Goal: Transaction & Acquisition: Purchase product/service

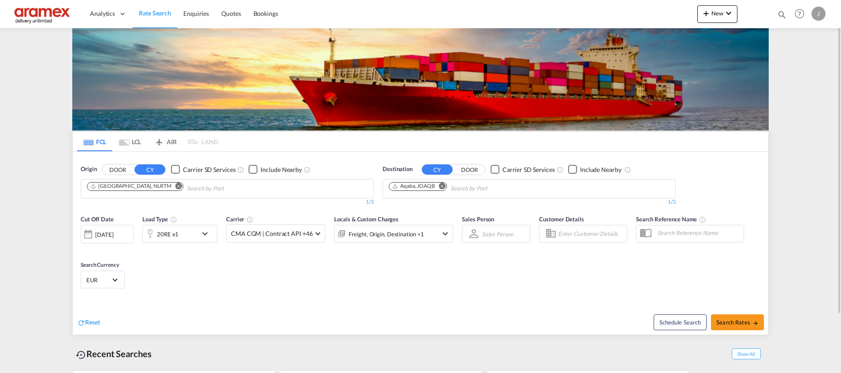
click at [442, 187] on md-icon "Remove" at bounding box center [442, 185] width 7 height 7
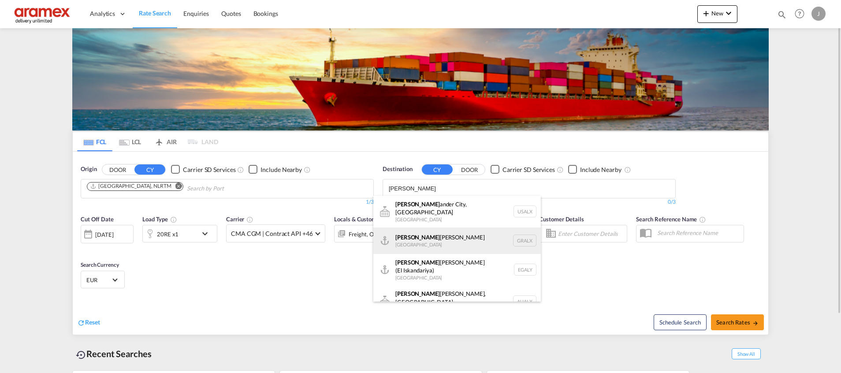
type input "[PERSON_NAME]"
click at [436, 233] on div "[PERSON_NAME] [GEOGRAPHIC_DATA] GRALX" at bounding box center [457, 240] width 168 height 26
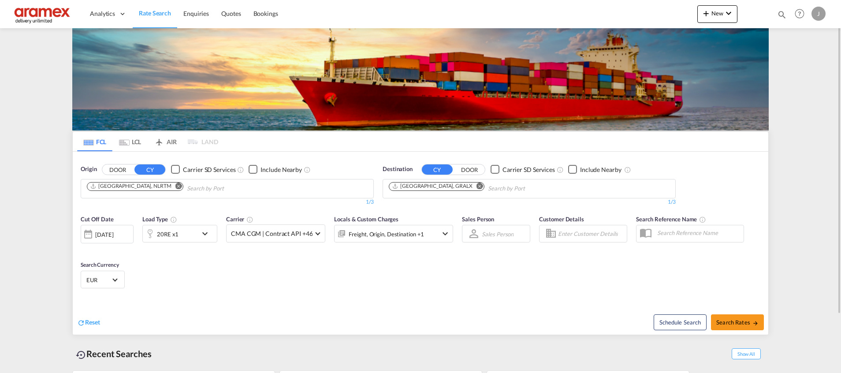
click at [477, 185] on md-icon "Remove" at bounding box center [480, 185] width 7 height 7
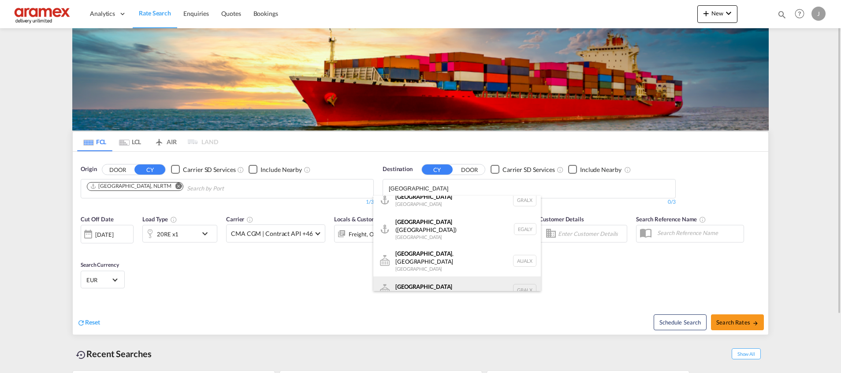
scroll to position [11, 0]
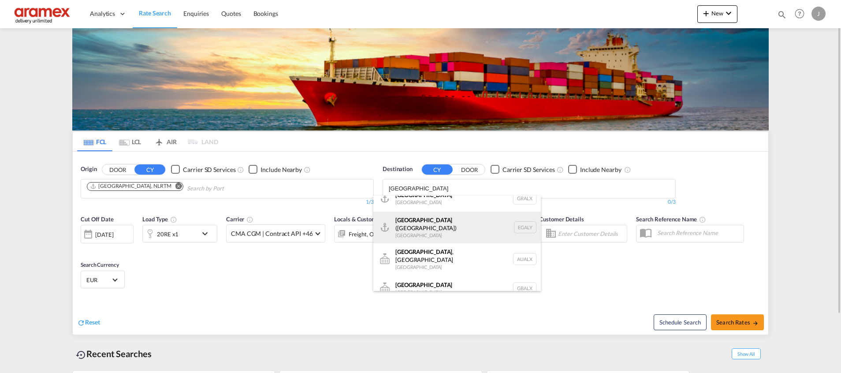
type input "[GEOGRAPHIC_DATA]"
click at [449, 224] on div "Alexandria ([GEOGRAPHIC_DATA]) [GEOGRAPHIC_DATA] EGALY" at bounding box center [457, 228] width 168 height 32
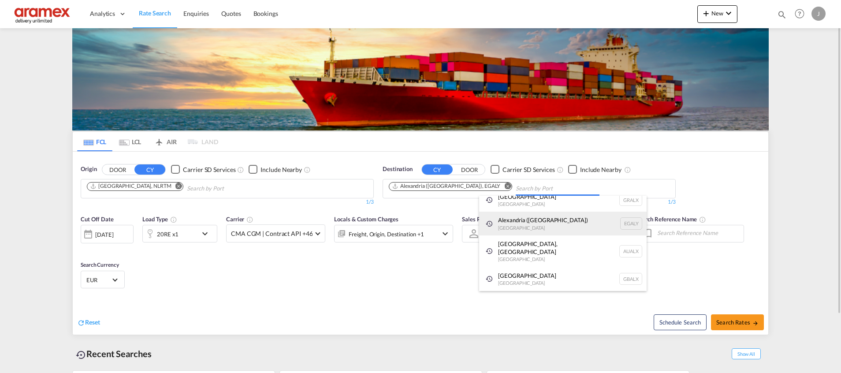
scroll to position [0, 0]
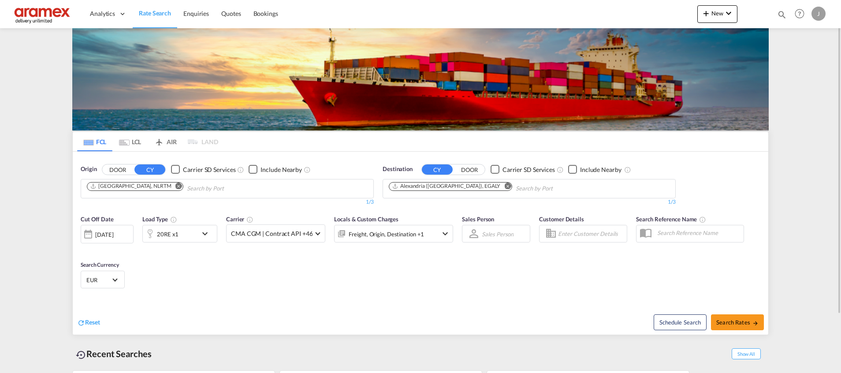
click at [187, 235] on div "20RE x1" at bounding box center [170, 234] width 55 height 18
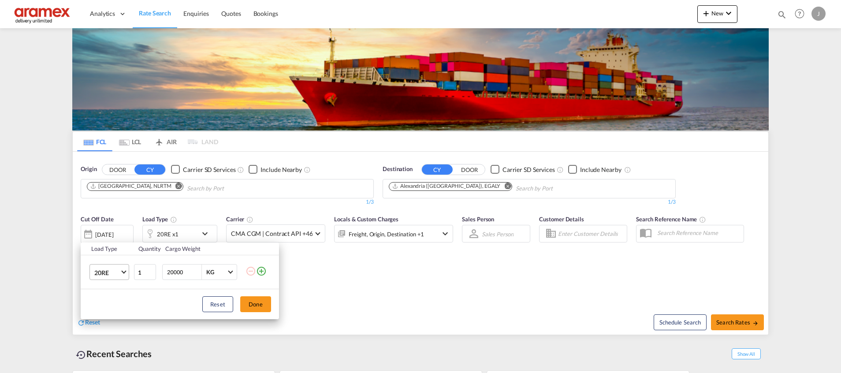
click at [98, 277] on md-select-value "20RE" at bounding box center [110, 271] width 35 height 15
click at [115, 272] on md-option "40HC" at bounding box center [117, 268] width 60 height 21
click at [264, 309] on button "Done" at bounding box center [255, 304] width 31 height 16
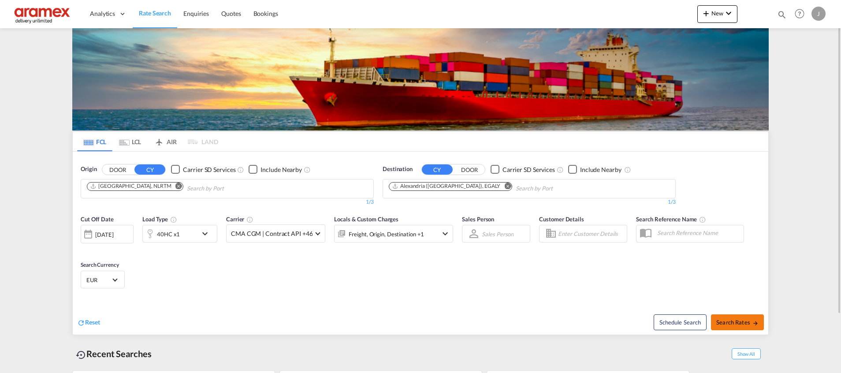
click at [733, 321] on span "Search Rates" at bounding box center [737, 322] width 42 height 7
type input "NLRTM to EGALY / [DATE]"
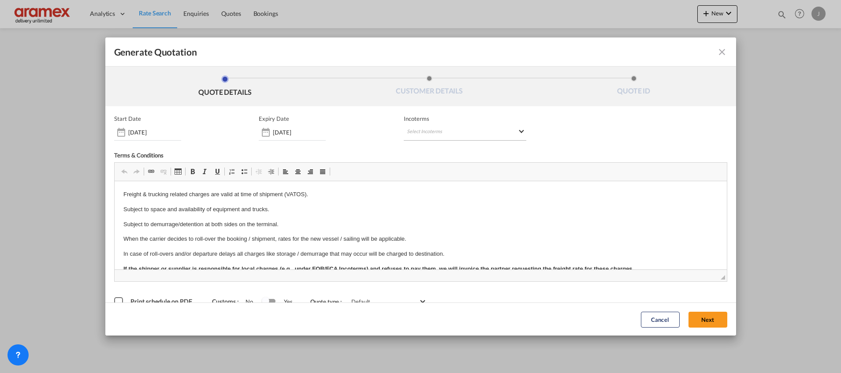
click at [438, 125] on md-select "Select Incoterms CPT - import Carrier Paid to DPU - export Delivery at Place Un…" at bounding box center [465, 133] width 123 height 16
click at [426, 149] on input "search" at bounding box center [446, 151] width 82 height 8
type input "exw"
click at [437, 170] on div "EXW - import" at bounding box center [449, 166] width 84 height 7
click at [694, 320] on button "Next" at bounding box center [708, 319] width 39 height 16
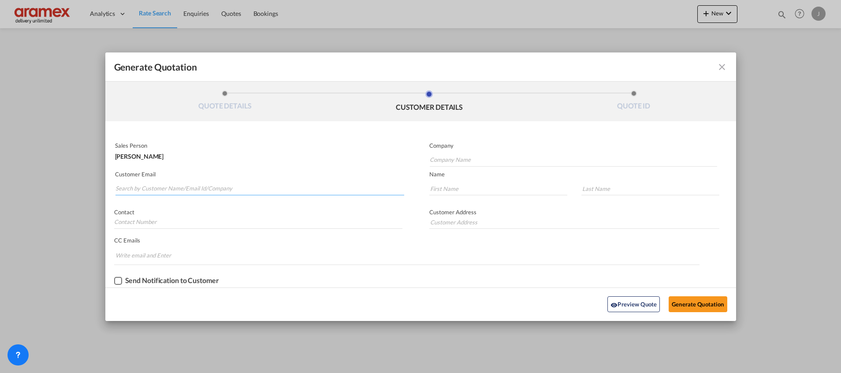
click at [196, 185] on input "Search by Customer Name/Email Id/Company" at bounding box center [259, 188] width 289 height 13
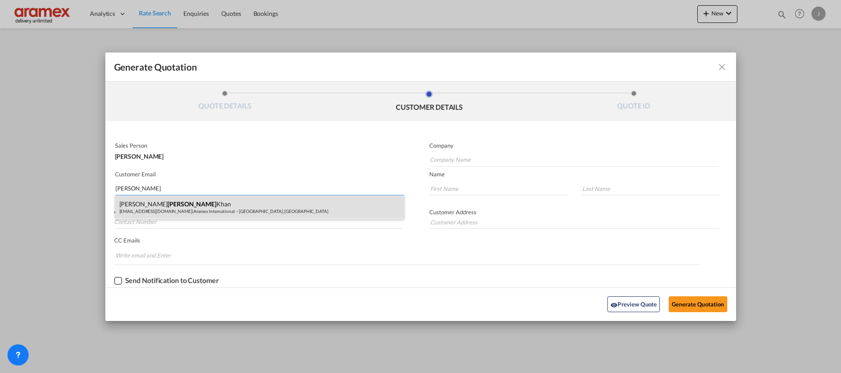
type input "[PERSON_NAME]"
click at [190, 198] on div "[PERSON_NAME] [PERSON_NAME][EMAIL_ADDRESS][DOMAIN_NAME] | Aramex International …" at bounding box center [259, 207] width 289 height 24
type input "Aramex International – [GEOGRAPHIC_DATA], [GEOGRAPHIC_DATA]"
type input "[EMAIL_ADDRESS][DOMAIN_NAME]"
type input "[PERSON_NAME]"
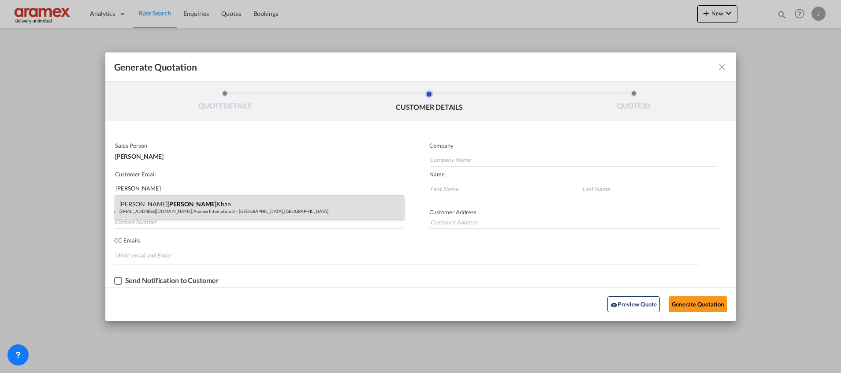
type input "Khan"
type input "[GEOGRAPHIC_DATA]"
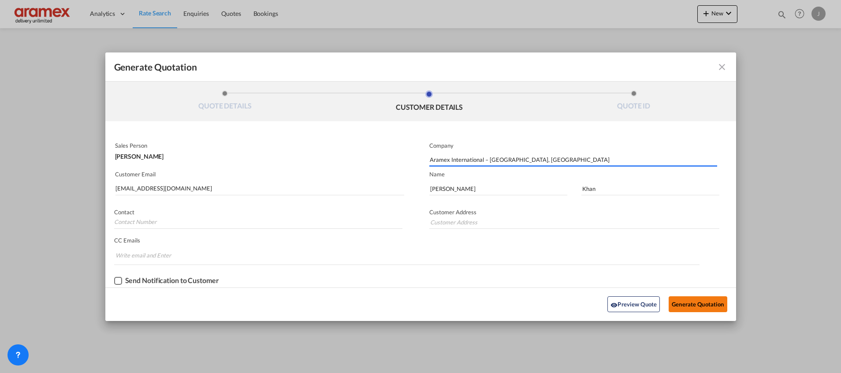
click at [688, 308] on button "Generate Quotation" at bounding box center [698, 304] width 58 height 16
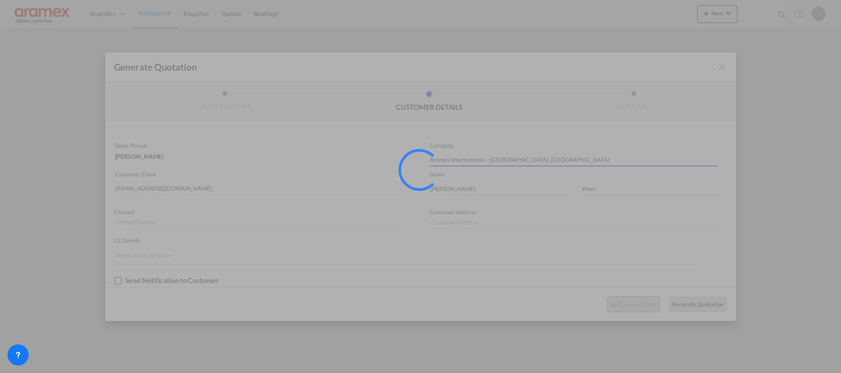
type input "[GEOGRAPHIC_DATA]"
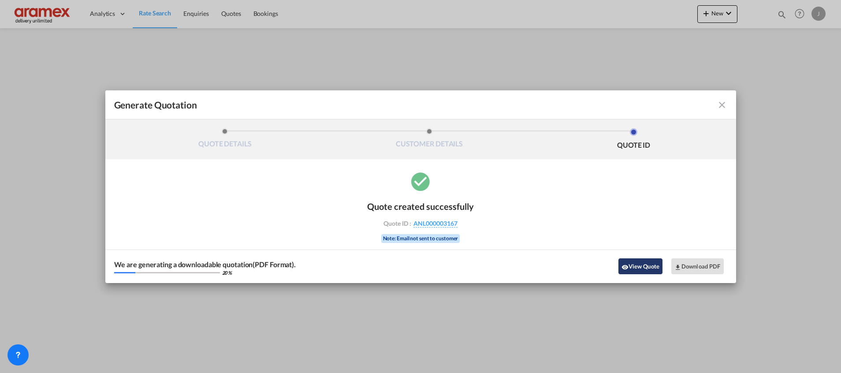
click at [632, 266] on button "View Quote" at bounding box center [640, 266] width 44 height 16
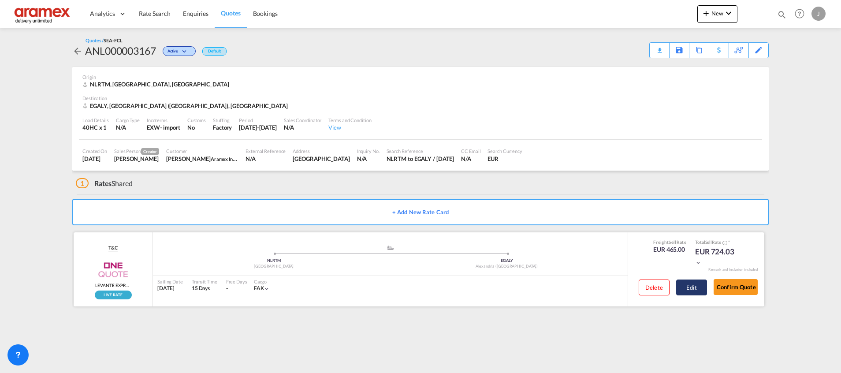
click at [693, 287] on button "Edit" at bounding box center [691, 287] width 31 height 16
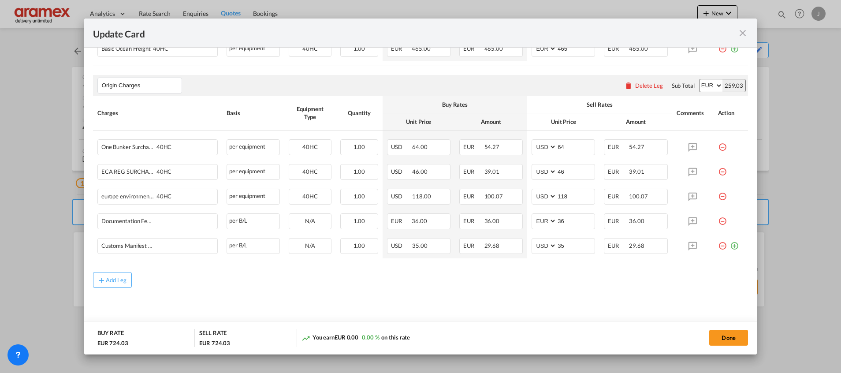
scroll to position [308, 0]
click at [730, 244] on md-icon "icon-plus-circle-outline green-400-fg" at bounding box center [734, 241] width 9 height 9
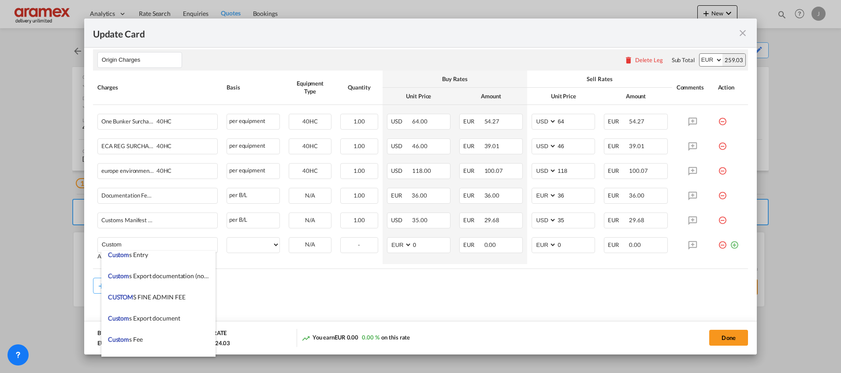
scroll to position [1058, 0]
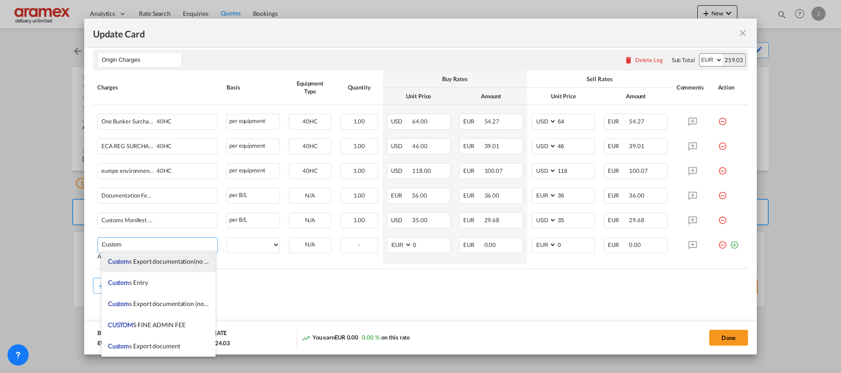
click at [171, 262] on span "Custom s Export documentation(no costs,suggested sell)" at bounding box center [183, 260] width 150 height 7
type input "Customs Export documentation(no costs,suggested sell)"
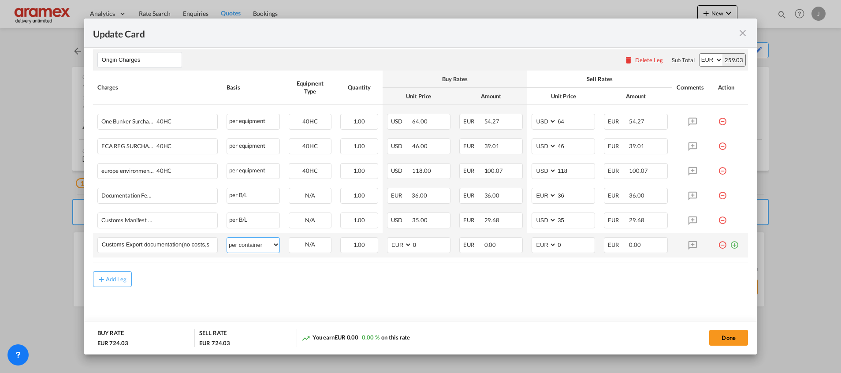
click at [248, 242] on select "per equipment per container per B/L per shipping bill per shipment per pallet p…" at bounding box center [253, 245] width 52 height 14
select select "per shipment"
click at [227, 238] on select "per equipment per container per B/L per shipping bill per shipment per pallet p…" at bounding box center [253, 245] width 52 height 14
drag, startPoint x: 428, startPoint y: 244, endPoint x: 390, endPoint y: 244, distance: 37.9
click at [391, 244] on md-input-container "AED AFN ALL AMD ANG AOA ARS AUD AWG AZN BAM BBD BDT BGN BHD BIF BMD BND BOB BRL…" at bounding box center [418, 245] width 63 height 16
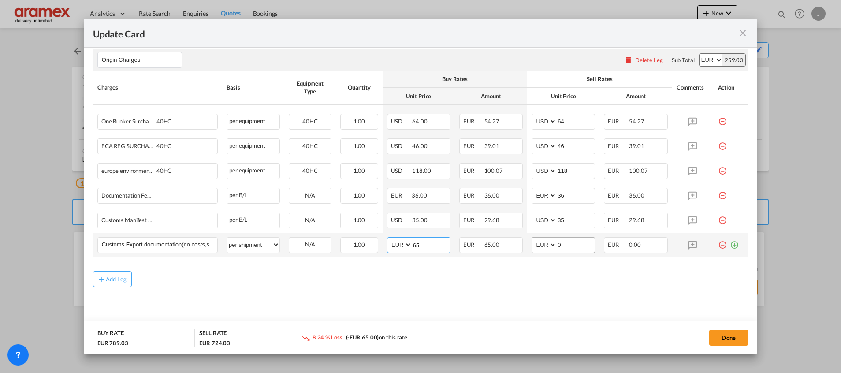
type input "65"
drag, startPoint x: 567, startPoint y: 244, endPoint x: 521, endPoint y: 246, distance: 45.9
click at [527, 246] on td "AED AFN ALL AMD ANG AOA ARS AUD AWG AZN BAM BBD BDT BGN BHD BIF BMD BND [PERSON…" at bounding box center [563, 245] width 72 height 25
type input "65"
drag, startPoint x: 415, startPoint y: 291, endPoint x: 154, endPoint y: 272, distance: 261.6
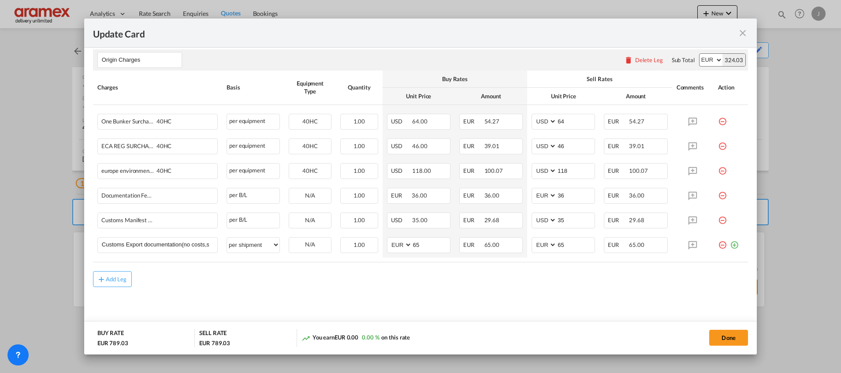
click at [412, 291] on md-content "Main Freight Please enter leg name Leg Name Already Exists Delete Leg Sub Total…" at bounding box center [420, 137] width 655 height 391
click at [103, 276] on md-icon "icon-plus md-link-fg s20" at bounding box center [101, 279] width 9 height 9
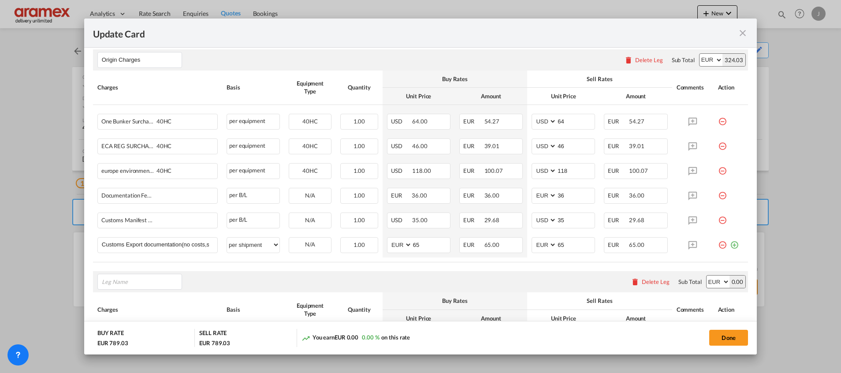
scroll to position [431, 0]
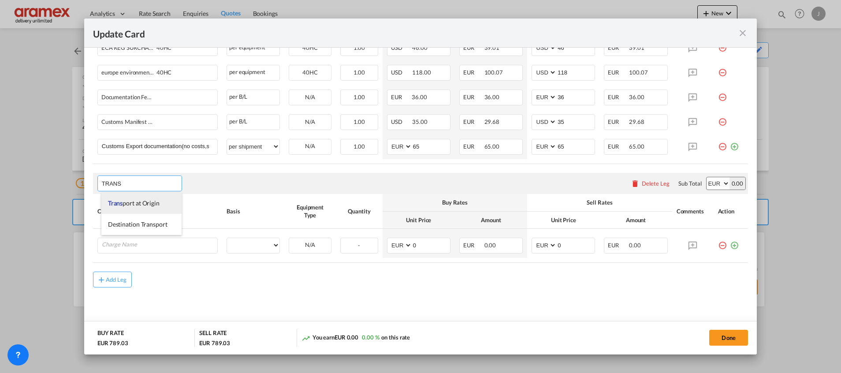
click at [151, 201] on span "Trans port at Origin" at bounding box center [134, 202] width 52 height 7
type input "Transport at Origin"
click at [143, 254] on td "Please Enter User Defined Charges Cannot Be Published" at bounding box center [157, 243] width 129 height 29
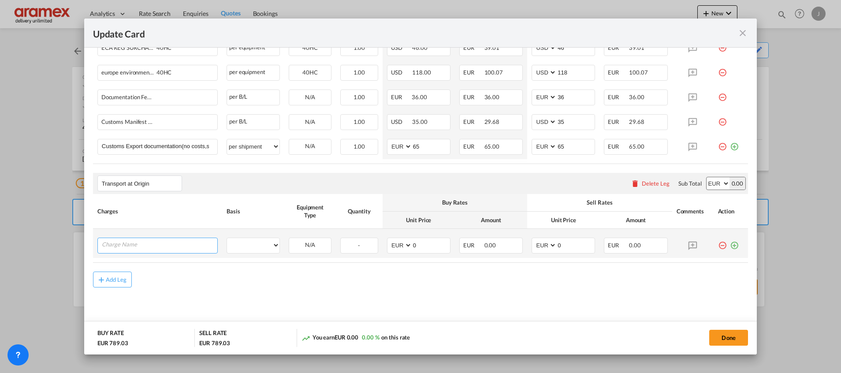
click at [147, 244] on input "Charge Name" at bounding box center [159, 244] width 115 height 13
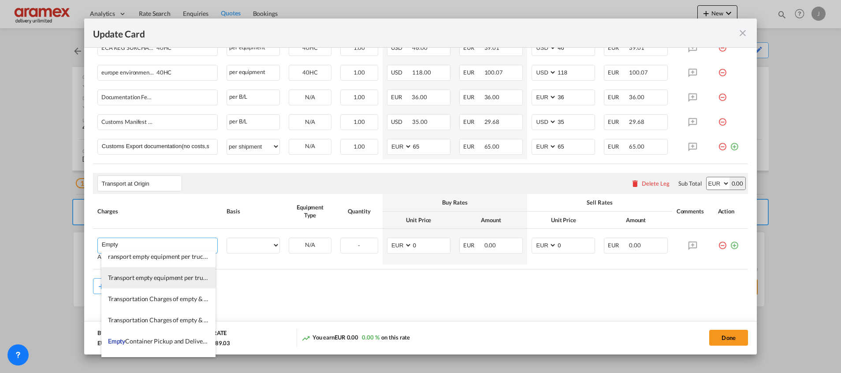
scroll to position [66, 0]
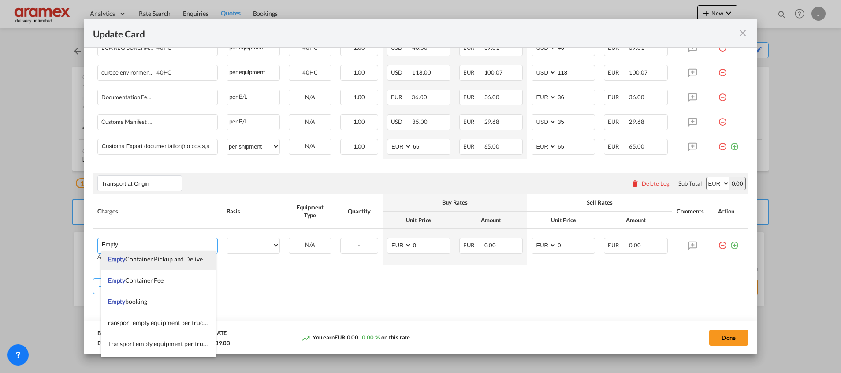
click at [181, 259] on span "Empty Container Pickup and Delivery Charge" at bounding box center [168, 258] width 121 height 7
type input "Empty Container Pickup and Delivery Charge"
select select "per equipment"
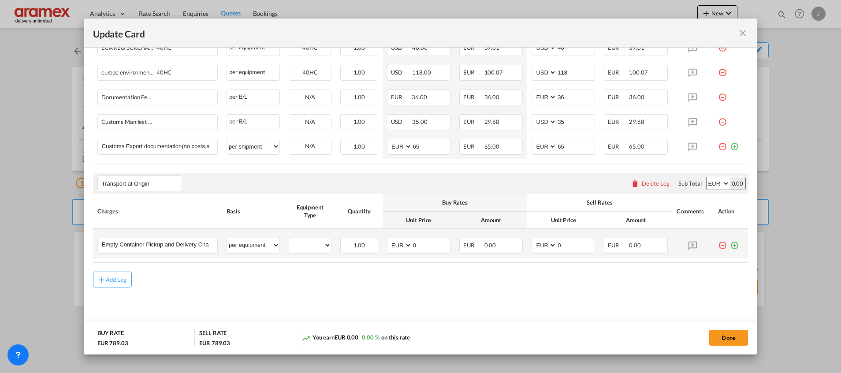
click at [730, 246] on md-icon "icon-plus-circle-outline green-400-fg" at bounding box center [734, 242] width 9 height 9
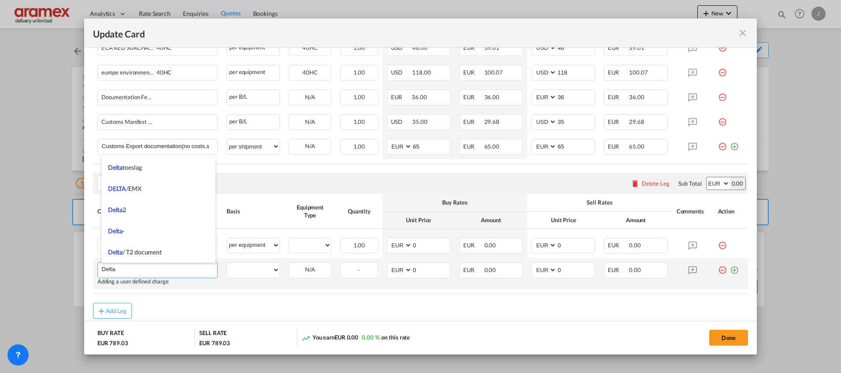
type input "Delta"
drag, startPoint x: 723, startPoint y: 268, endPoint x: 601, endPoint y: 276, distance: 122.4
click at [730, 268] on md-icon "icon-plus-circle-outline green-400-fg" at bounding box center [734, 266] width 9 height 9
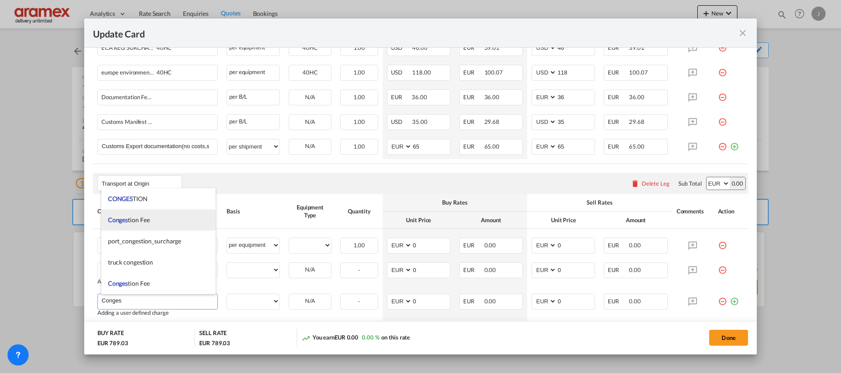
click at [159, 219] on li "Conges tion Fee" at bounding box center [158, 219] width 114 height 21
type input "Congestion Fee"
select select "per equipment"
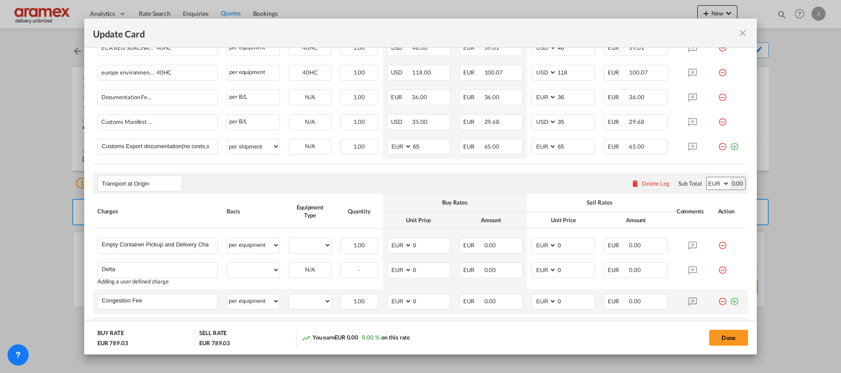
click at [730, 300] on md-icon "icon-plus-circle-outline green-400-fg" at bounding box center [734, 298] width 9 height 9
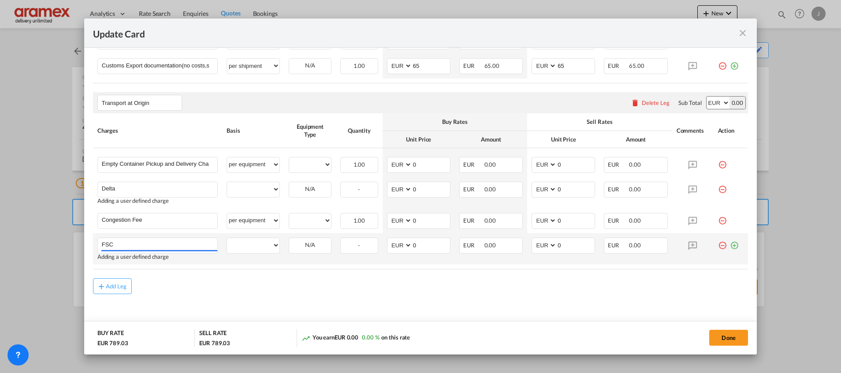
type input "FSC"
click at [730, 246] on md-icon "icon-plus-circle-outline green-400-fg" at bounding box center [734, 242] width 9 height 9
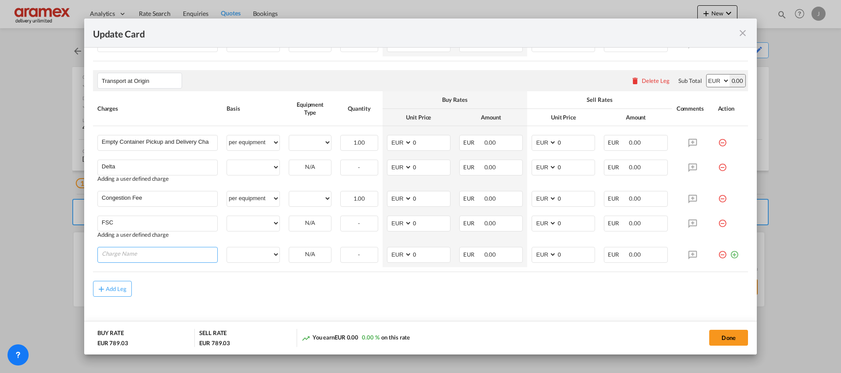
scroll to position [543, 0]
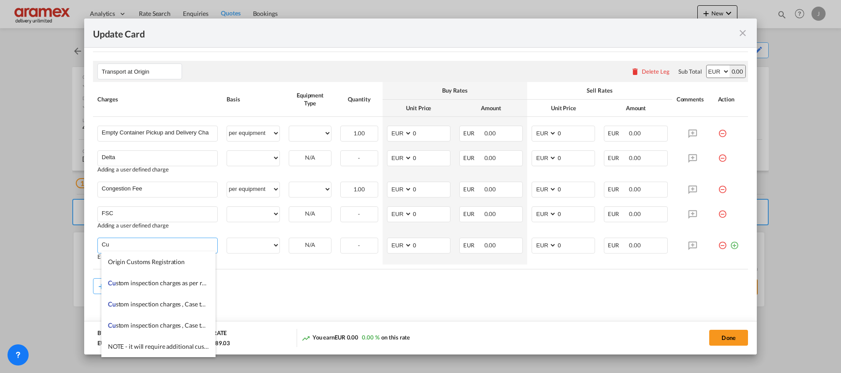
type input "C"
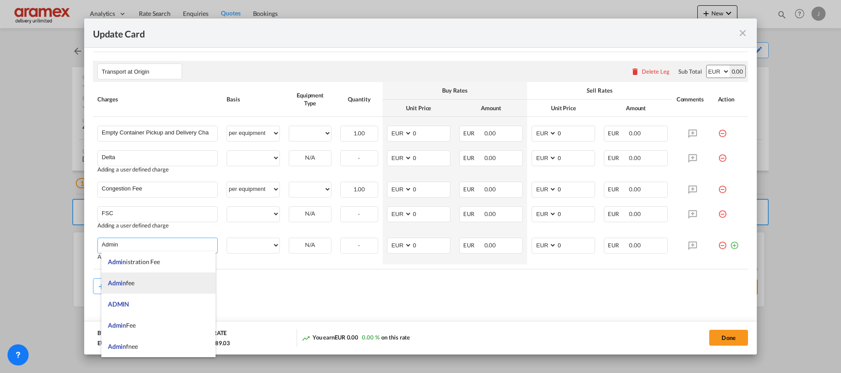
click at [151, 281] on li "Admin fee" at bounding box center [158, 282] width 114 height 21
type input "Admin fee"
select select "per container"
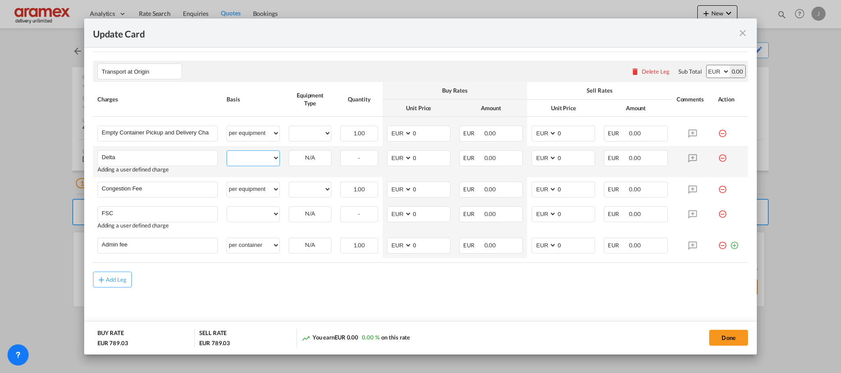
drag, startPoint x: 242, startPoint y: 156, endPoint x: 246, endPoint y: 162, distance: 6.5
click at [242, 156] on select "per equipment per container per B/L per shipping bill per shipment % on pickup …" at bounding box center [253, 158] width 52 height 14
select select "per equipment"
click at [227, 151] on select "per equipment per container per B/L per shipping bill per shipment % on pickup …" at bounding box center [253, 158] width 52 height 14
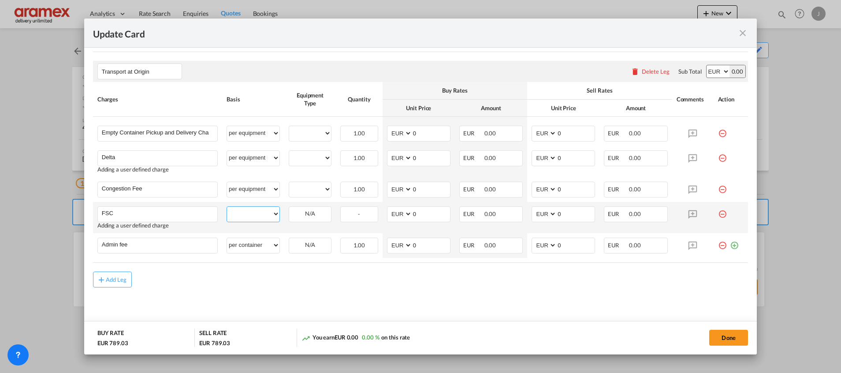
drag, startPoint x: 252, startPoint y: 217, endPoint x: 250, endPoint y: 210, distance: 7.7
click at [252, 217] on select "per equipment per container per B/L per shipping bill per shipment % on pickup …" at bounding box center [253, 214] width 52 height 14
select select "per equipment"
click at [227, 207] on select "per equipment per container per B/L per shipping bill per shipment % on pickup …" at bounding box center [253, 214] width 52 height 14
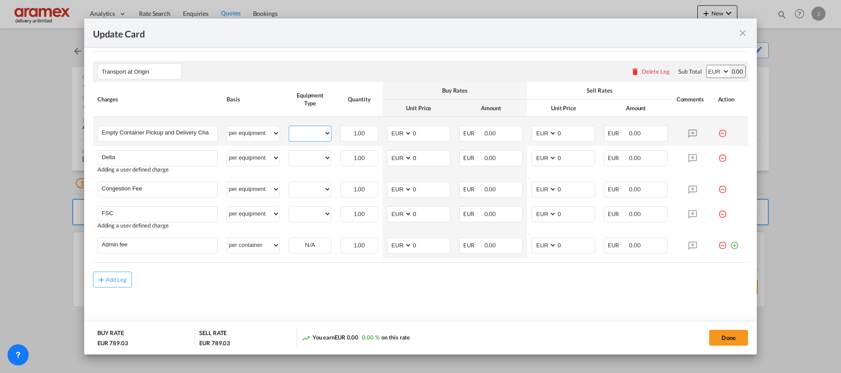
click at [315, 133] on select "40HC" at bounding box center [310, 133] width 42 height 12
select select "40HC"
click at [289, 127] on select "40HC" at bounding box center [310, 133] width 42 height 12
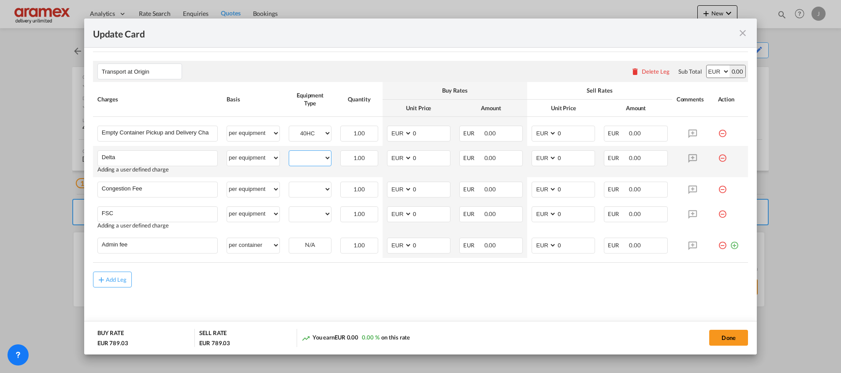
click at [306, 162] on select "40HC" at bounding box center [310, 158] width 42 height 12
select select "40HC"
click at [289, 152] on select "40HC" at bounding box center [310, 158] width 42 height 12
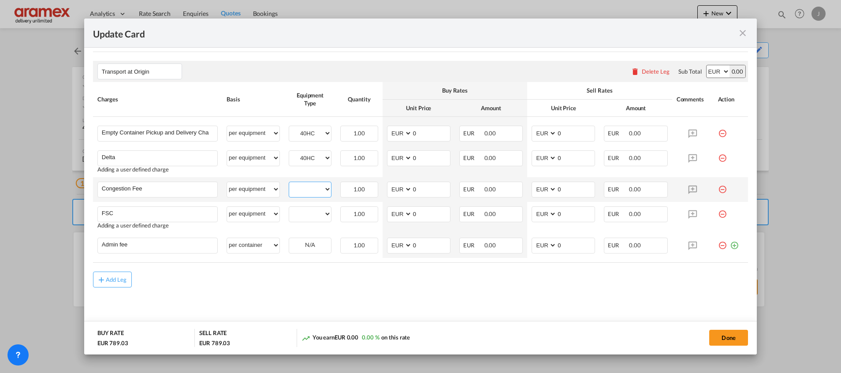
click at [308, 190] on select "40HC" at bounding box center [310, 189] width 42 height 12
select select "40HC"
click at [289, 183] on select "40HC" at bounding box center [310, 189] width 42 height 12
click at [305, 213] on select "40HC" at bounding box center [310, 214] width 42 height 12
select select "40HC"
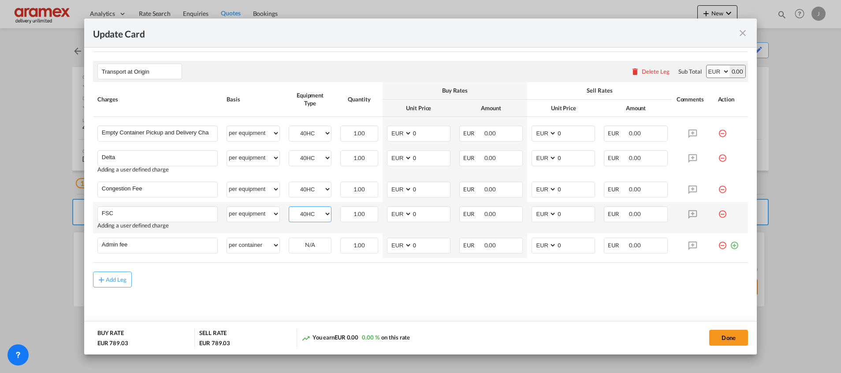
click at [289, 208] on select "40HC" at bounding box center [310, 214] width 42 height 12
click at [257, 249] on select "per equipment per container per B/L per shipping bill per shipment % on pickup …" at bounding box center [253, 245] width 52 height 14
select select "per equipment"
click at [227, 238] on select "per equipment per container per B/L per shipping bill per shipment % on pickup …" at bounding box center [253, 245] width 52 height 14
click at [303, 245] on select "40HC" at bounding box center [310, 245] width 42 height 12
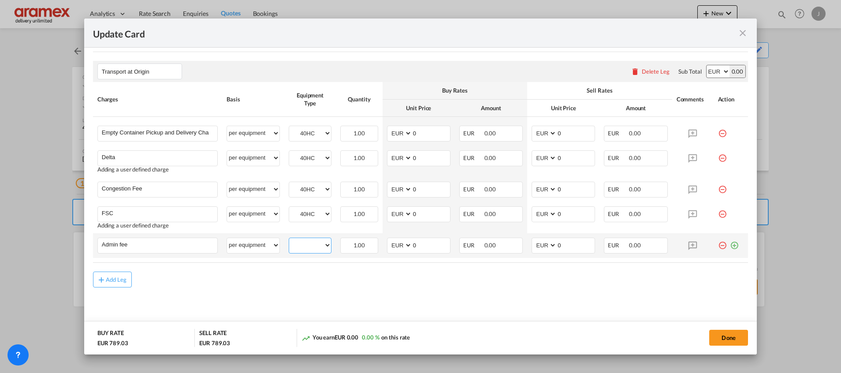
select select "40HC"
click at [289, 239] on select "40HC" at bounding box center [310, 245] width 42 height 12
drag, startPoint x: 422, startPoint y: 129, endPoint x: 398, endPoint y: 129, distance: 23.4
click at [401, 128] on md-input-container "AED AFN ALL AMD ANG AOA ARS AUD AWG AZN BAM BBD BDT BGN BHD BIF BMD BND BOB BRL…" at bounding box center [418, 134] width 63 height 16
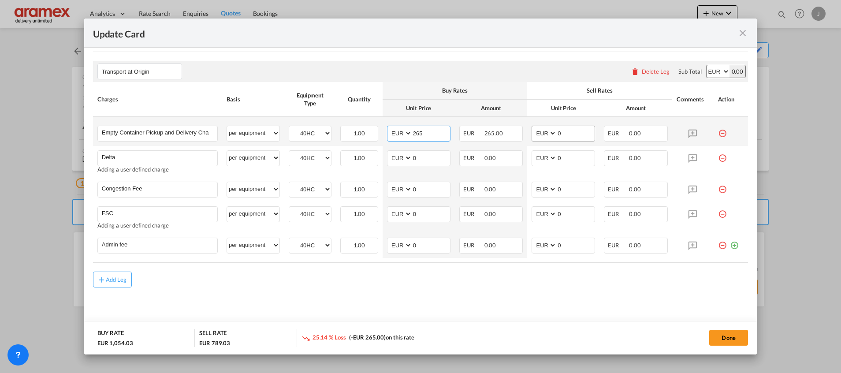
type input "265"
click at [532, 138] on md-input-container "AED AFN ALL AMD ANG AOA ARS AUD AWG AZN BAM BBD BDT BGN BHD BIF BMD BND BOB BRL…" at bounding box center [563, 134] width 63 height 16
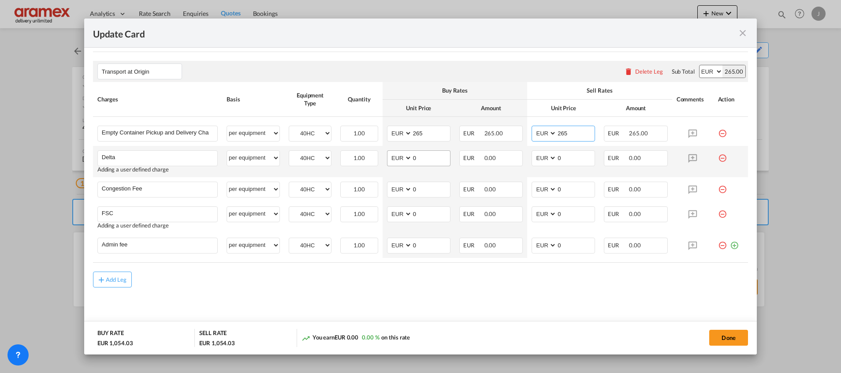
type input "265"
drag, startPoint x: 424, startPoint y: 160, endPoint x: 380, endPoint y: 164, distance: 43.9
click at [383, 164] on td "AED AFN ALL AMD ANG AOA ARS AUD AWG AZN BAM BBD BDT BGN BHD BIF BMD BND [PERSON…" at bounding box center [419, 161] width 72 height 31
type input "65"
drag, startPoint x: 566, startPoint y: 157, endPoint x: 521, endPoint y: 159, distance: 44.1
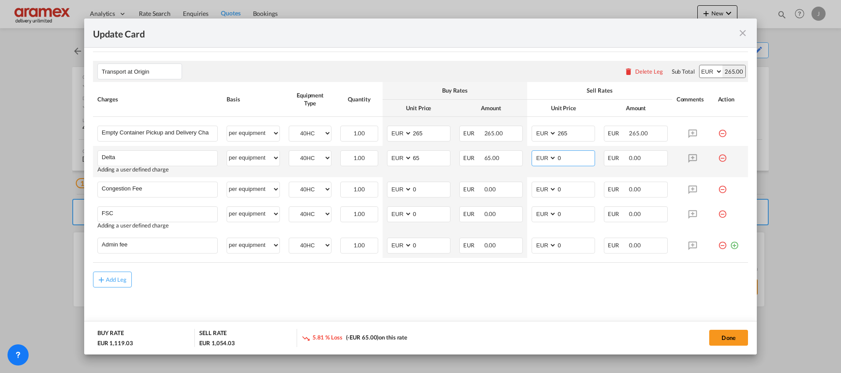
click at [527, 159] on td "AED AFN ALL AMD ANG AOA ARS AUD AWG AZN BAM BBD BDT BGN BHD BIF BMD BND [PERSON…" at bounding box center [563, 161] width 72 height 31
type input "65"
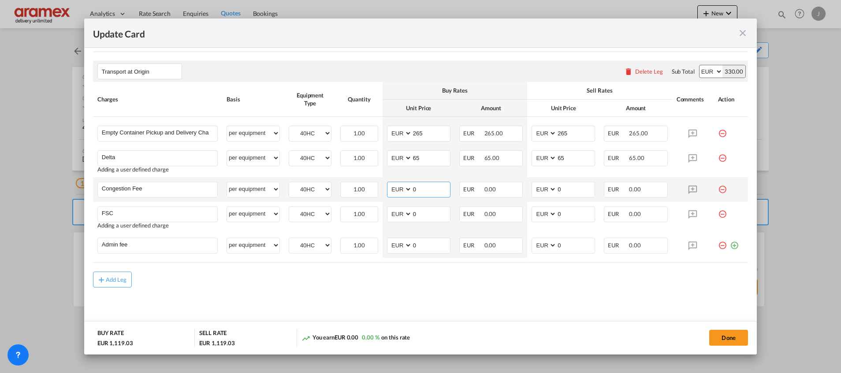
click at [422, 186] on input "0" at bounding box center [431, 188] width 38 height 13
drag, startPoint x: 422, startPoint y: 186, endPoint x: 402, endPoint y: 188, distance: 20.8
click at [402, 188] on md-input-container "AED AFN ALL AMD ANG AOA ARS AUD AWG AZN BAM BBD BDT BGN BHD BIF BMD BND BOB BRL…" at bounding box center [418, 190] width 63 height 16
type input "17"
drag, startPoint x: 560, startPoint y: 187, endPoint x: 528, endPoint y: 190, distance: 32.3
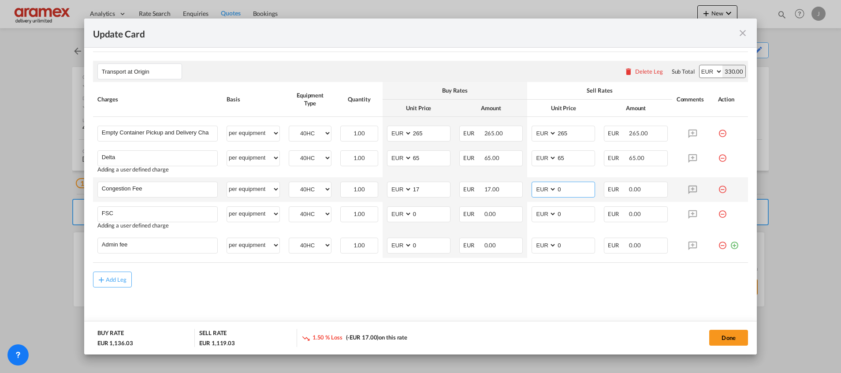
click at [532, 190] on md-input-container "AED AFN ALL AMD ANG AOA ARS AUD AWG AZN BAM BBD BDT BGN BHD BIF BMD BND BOB BRL…" at bounding box center [563, 190] width 63 height 16
type input "17"
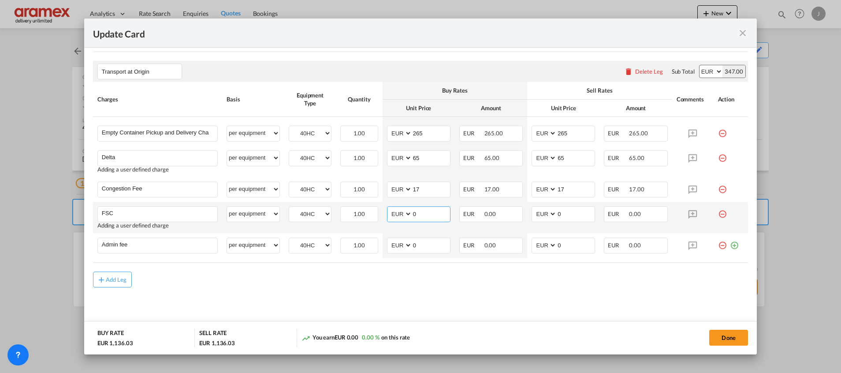
drag, startPoint x: 428, startPoint y: 213, endPoint x: 398, endPoint y: 214, distance: 30.0
click at [398, 214] on md-input-container "AED AFN ALL AMD ANG AOA ARS AUD AWG AZN BAM BBD BDT BGN BHD BIF BMD BND BOB BRL…" at bounding box center [418, 214] width 63 height 16
paste input "€ 20.82"
click at [419, 214] on input "€ 20.82" at bounding box center [431, 213] width 38 height 13
click at [417, 216] on input "€ 20.82" at bounding box center [431, 213] width 38 height 13
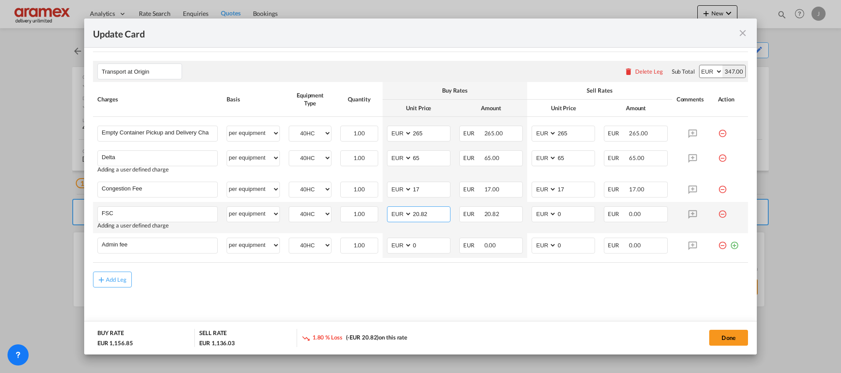
click at [417, 216] on input "20.82" at bounding box center [431, 213] width 38 height 13
type input "20.82"
drag, startPoint x: 567, startPoint y: 211, endPoint x: 538, endPoint y: 213, distance: 29.1
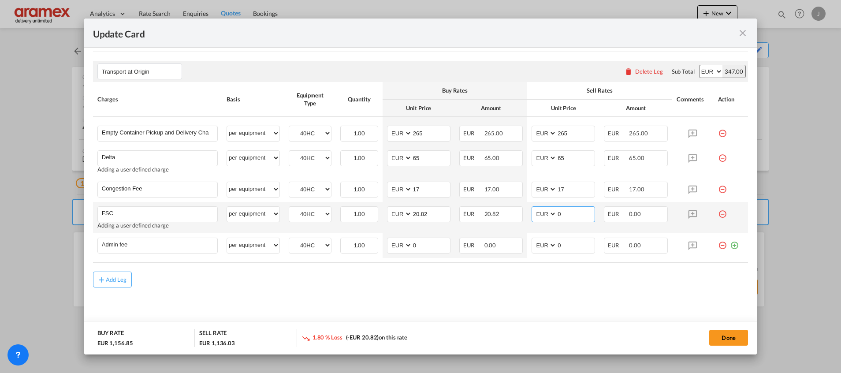
click at [538, 213] on md-input-container "AED AFN ALL AMD ANG AOA ARS AUD AWG AZN BAM BBD BDT BGN BHD BIF BMD BND BOB BRL…" at bounding box center [563, 214] width 63 height 16
paste input "20.82"
type input "20.82"
click at [500, 301] on md-content "Main Freight Please enter leg name Leg Name Already Exists Delete Leg Sub Total…" at bounding box center [420, 33] width 655 height 602
drag, startPoint x: 428, startPoint y: 251, endPoint x: 386, endPoint y: 245, distance: 42.3
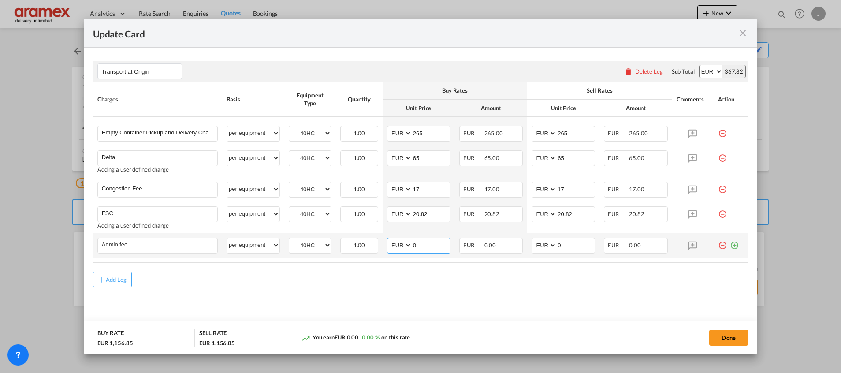
click at [387, 245] on md-input-container "AED AFN ALL AMD ANG AOA ARS AUD AWG AZN BAM BBD BDT BGN BHD BIF BMD BND BOB BRL…" at bounding box center [418, 246] width 63 height 16
type input "15"
drag, startPoint x: 531, startPoint y: 246, endPoint x: 510, endPoint y: 244, distance: 21.3
click at [511, 244] on tr "Admin fee Please Enter User Defined Charges Cannot Be Published per equipment p…" at bounding box center [420, 245] width 655 height 25
type input "15"
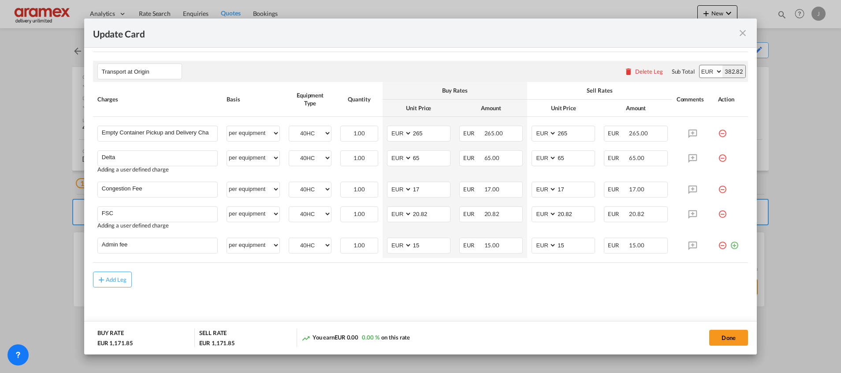
click at [499, 287] on md-content "Main Freight Please enter leg name Leg Name Already Exists Delete Leg Sub Total…" at bounding box center [420, 33] width 655 height 602
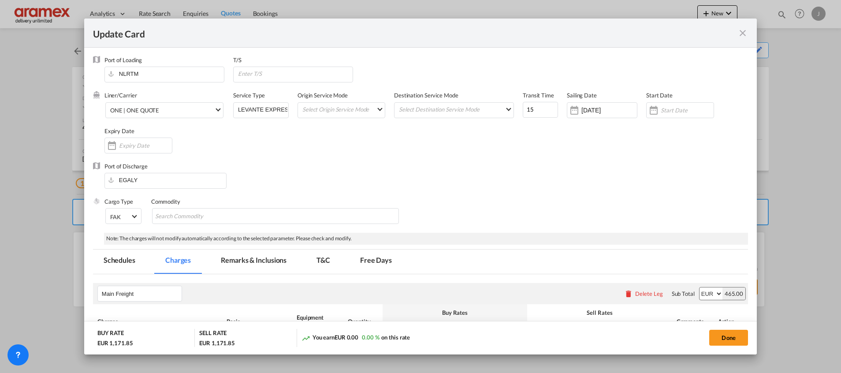
scroll to position [0, 0]
click at [731, 334] on button "Done" at bounding box center [728, 338] width 39 height 16
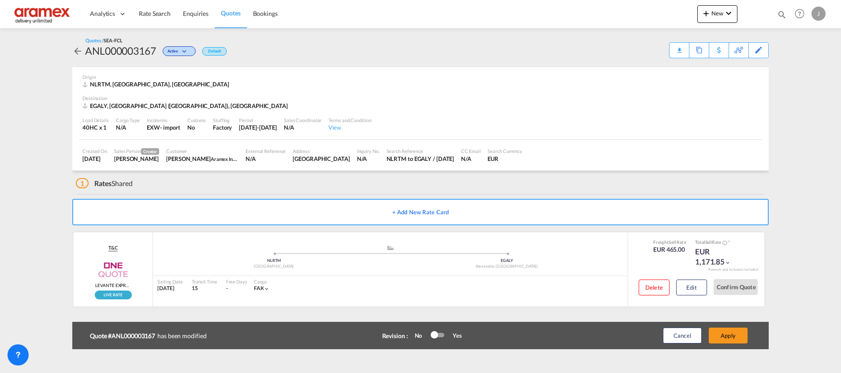
click at [729, 334] on button "Apply" at bounding box center [728, 336] width 39 height 16
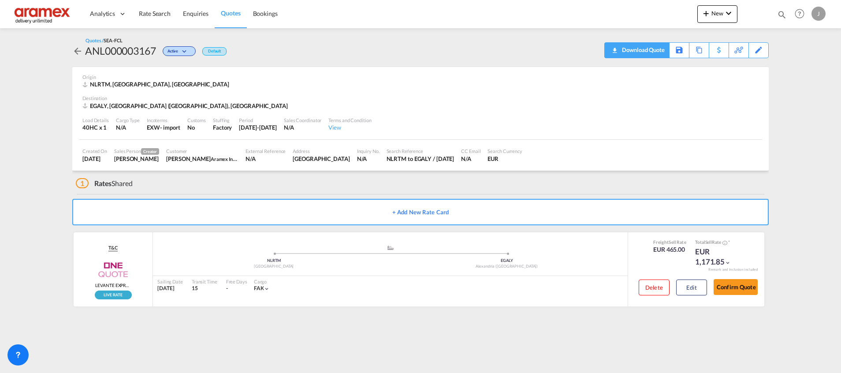
click at [657, 48] on div "Download Quote" at bounding box center [642, 50] width 45 height 14
click at [151, 12] on span "Rate Search" at bounding box center [155, 13] width 32 height 7
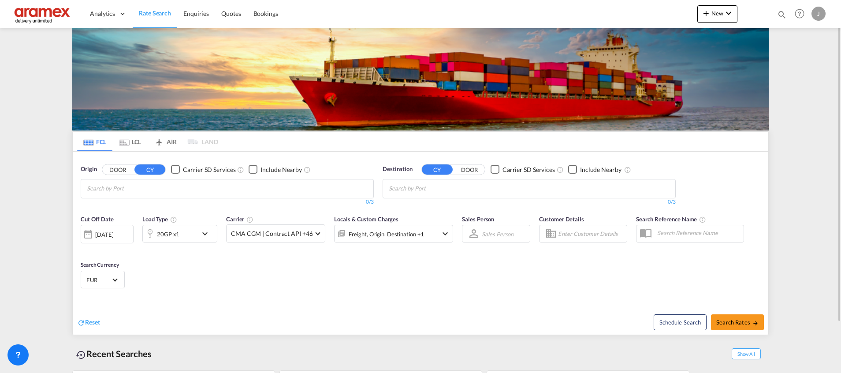
click at [135, 140] on md-tab-item "LCL" at bounding box center [129, 141] width 35 height 19
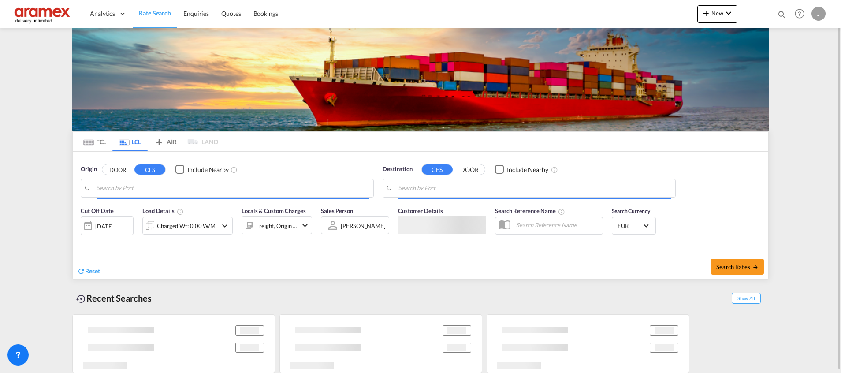
type input "[GEOGRAPHIC_DATA], [GEOGRAPHIC_DATA], USHOU"
type input "[GEOGRAPHIC_DATA], NLRTM"
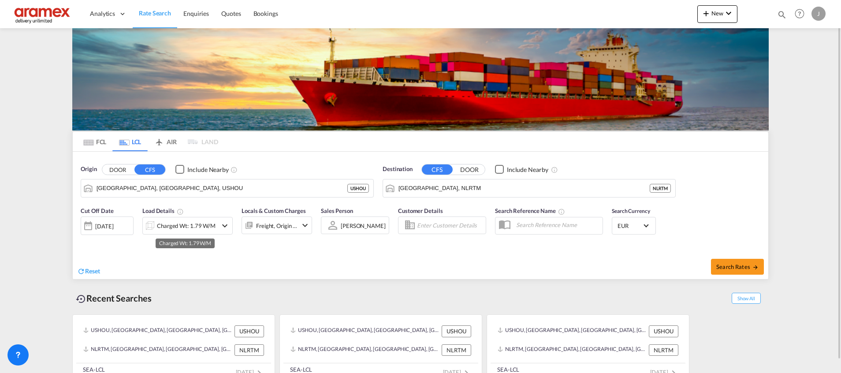
click at [175, 218] on div "Charged Wt: 1.79 W/M" at bounding box center [180, 226] width 74 height 18
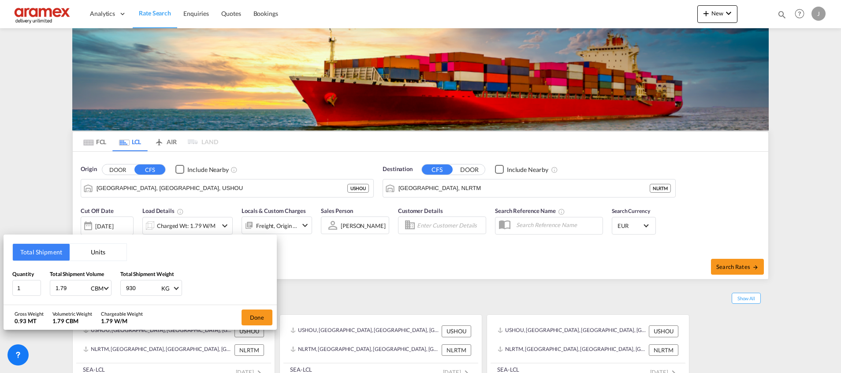
drag, startPoint x: 73, startPoint y: 289, endPoint x: 44, endPoint y: 288, distance: 29.1
click at [44, 288] on div "Quantity 1 Total Shipment Volume 1.79 CBM CBM CFT Total Shipment Weight 930 KG …" at bounding box center [140, 283] width 256 height 26
type input "1"
drag, startPoint x: 142, startPoint y: 288, endPoint x: 105, endPoint y: 289, distance: 36.6
click at [105, 289] on div "Quantity 1 Total Shipment Volume 1 CBM CBM CFT Total Shipment Weight 930 KG KG …" at bounding box center [140, 283] width 256 height 26
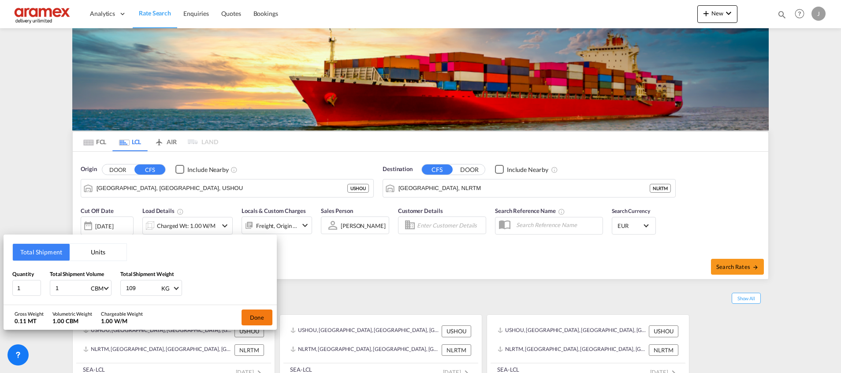
type input "109"
click at [251, 319] on button "Done" at bounding box center [257, 317] width 31 height 16
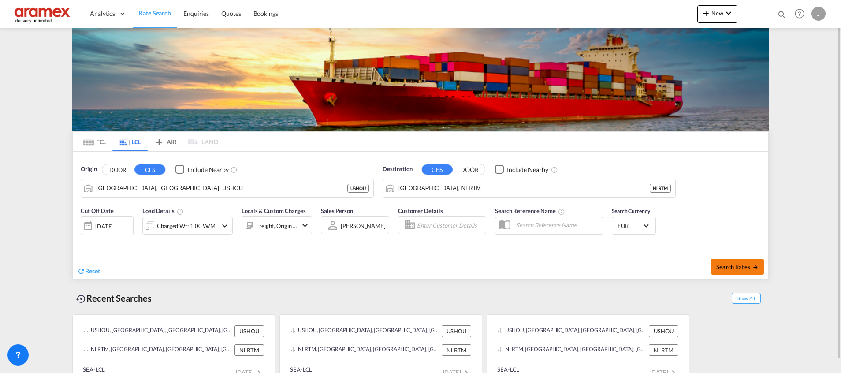
click at [717, 269] on button "Search Rates" at bounding box center [737, 267] width 53 height 16
type input "USHOU to NLRTM / [DATE]"
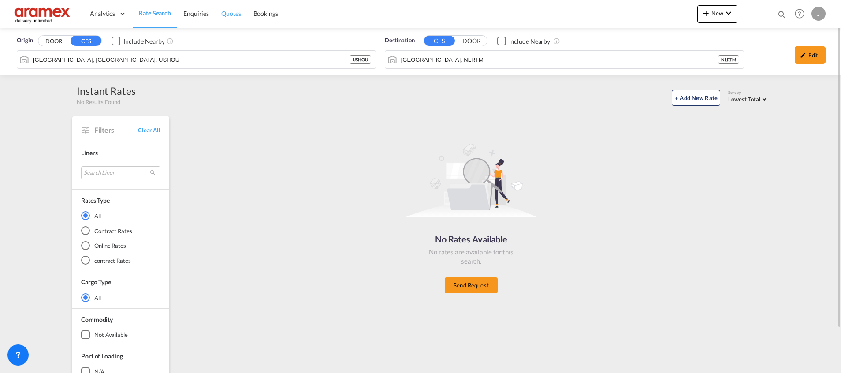
click at [227, 11] on span "Quotes" at bounding box center [230, 13] width 19 height 7
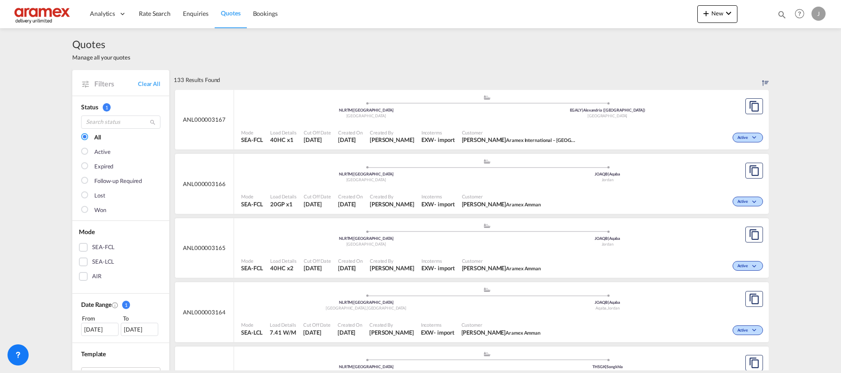
click at [79, 265] on div "SEA-LCL" at bounding box center [83, 261] width 9 height 9
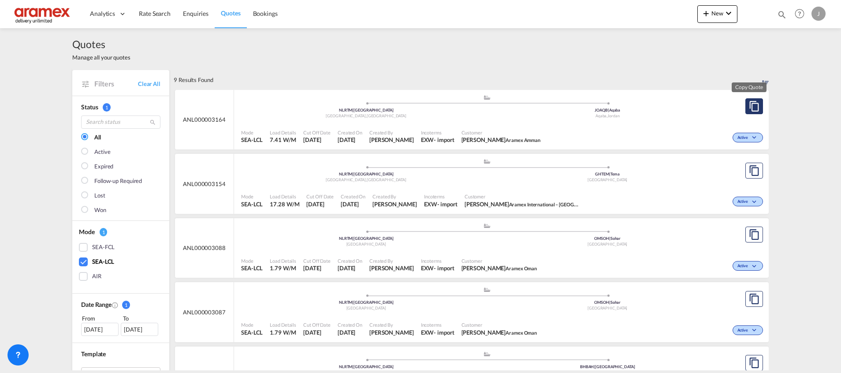
click at [749, 106] on md-icon "assets/icons/custom/copyQuote.svg" at bounding box center [754, 106] width 11 height 11
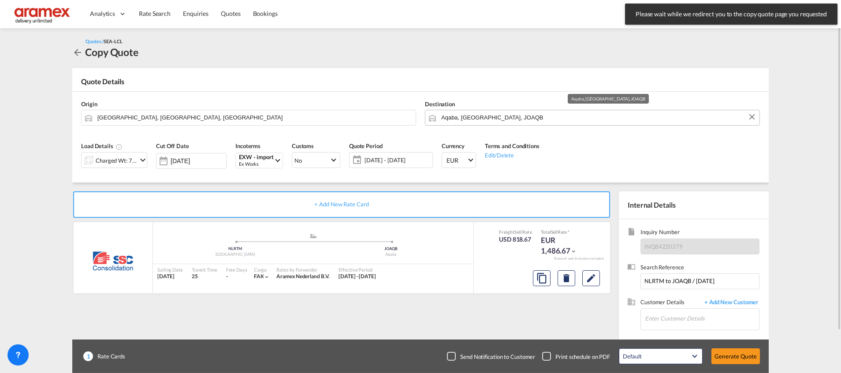
click at [478, 116] on input "Aqaba, [GEOGRAPHIC_DATA], JOAQB" at bounding box center [598, 117] width 314 height 15
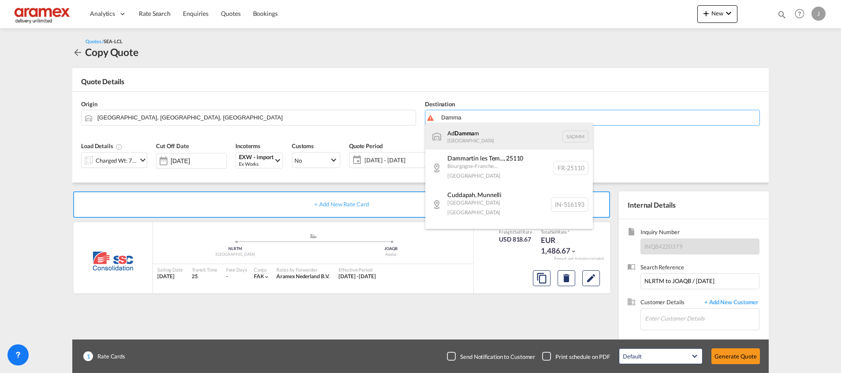
click at [473, 132] on div "Ad Damma m [GEOGRAPHIC_DATA] [GEOGRAPHIC_DATA]" at bounding box center [509, 136] width 168 height 26
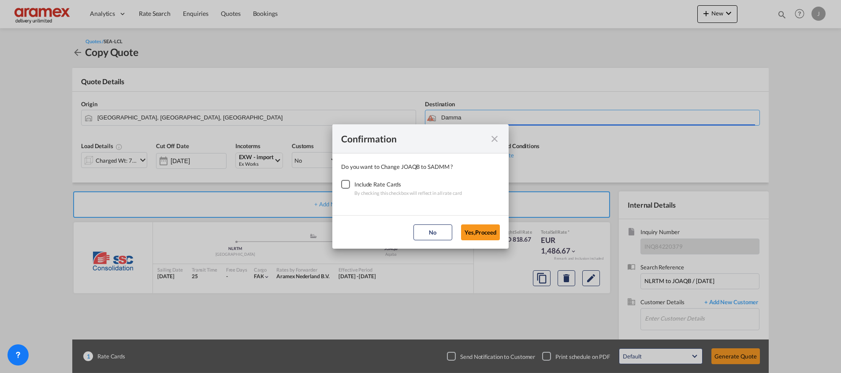
type input "Ad Dammam, SADMM"
click at [479, 236] on button "Yes,Proceed" at bounding box center [480, 232] width 39 height 16
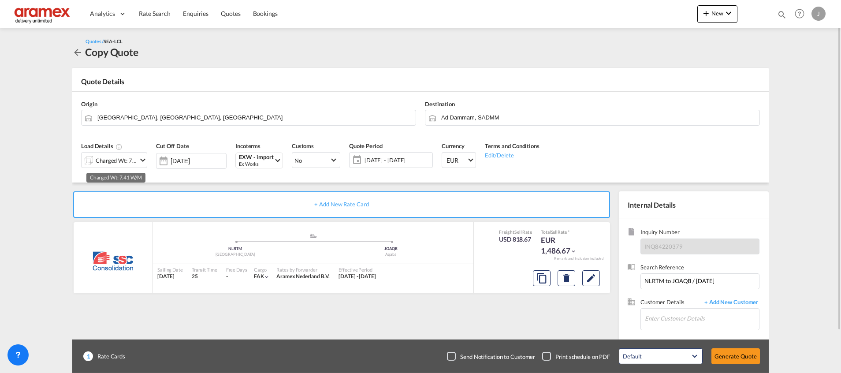
click at [116, 162] on div "Charged Wt: 7.41 W/M" at bounding box center [116, 160] width 41 height 12
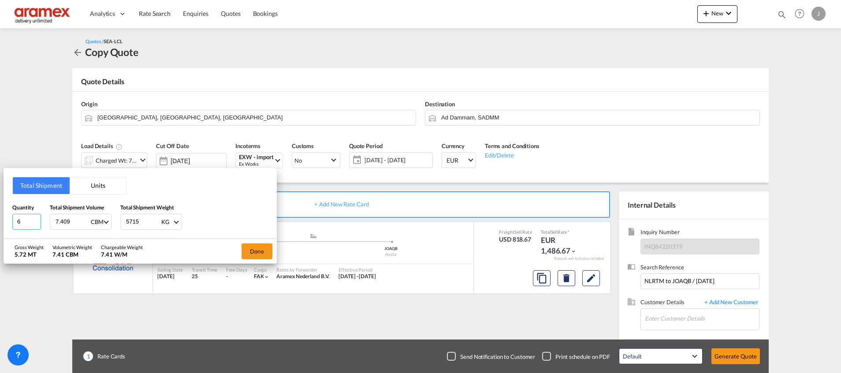
drag, startPoint x: 29, startPoint y: 221, endPoint x: -3, endPoint y: 222, distance: 31.8
click at [0, 222] on html "Analytics Dashboard Rate Search Enquiries Quotes Bookings Analytics" at bounding box center [420, 186] width 841 height 373
type input "5"
drag, startPoint x: 74, startPoint y: 219, endPoint x: 43, endPoint y: 223, distance: 31.1
click at [43, 223] on div "Quantity 5 Total Shipment Volume 7.409 CBM CBM CFT Total Shipment Weight 5715 K…" at bounding box center [140, 216] width 256 height 26
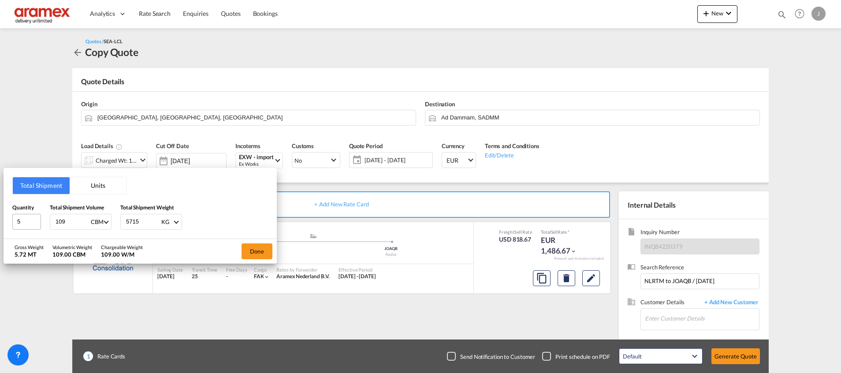
click at [29, 226] on div "Quantity 5 Total Shipment Volume 109 CBM CBM CFT Total Shipment Weight 5715 KG …" at bounding box center [140, 216] width 256 height 26
type input "1"
drag, startPoint x: 134, startPoint y: 221, endPoint x: 97, endPoint y: 220, distance: 36.6
click at [97, 220] on div "Quantity 5 Total Shipment Volume 1 CBM CBM CFT Total Shipment Weight 5715 KG KG…" at bounding box center [140, 216] width 256 height 26
type input "109"
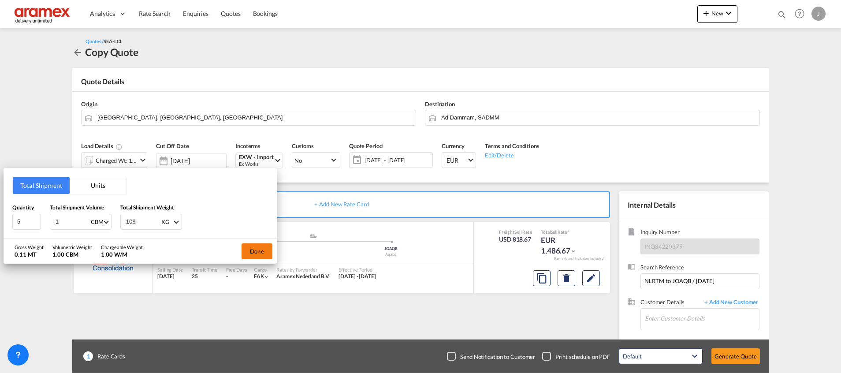
click at [253, 248] on button "Done" at bounding box center [257, 251] width 31 height 16
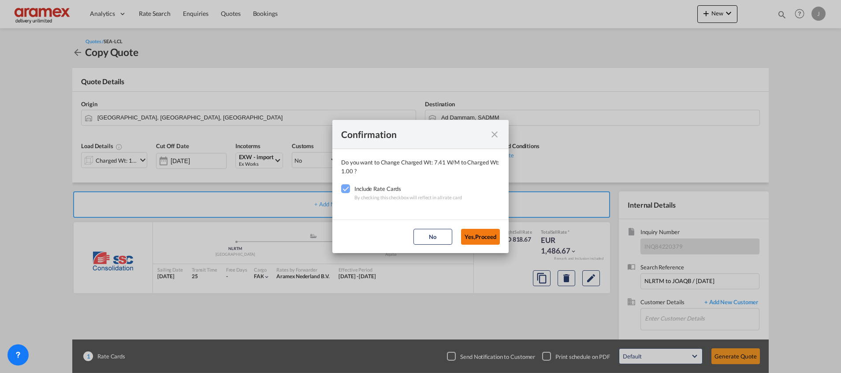
click at [477, 235] on button "Yes,Proceed" at bounding box center [480, 237] width 39 height 16
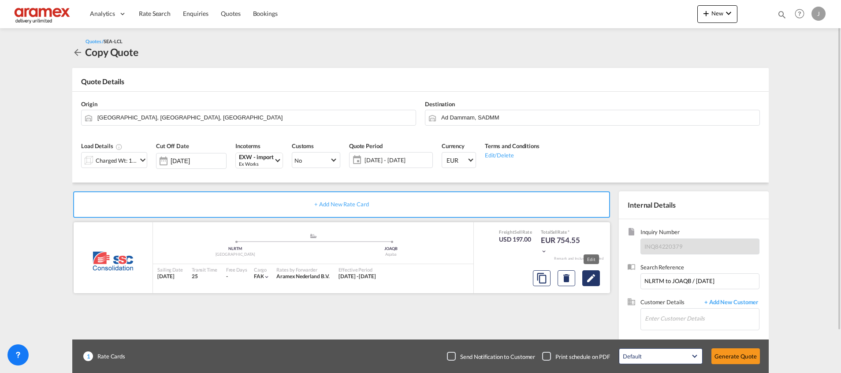
click at [587, 275] on md-icon "Edit" at bounding box center [591, 278] width 11 height 11
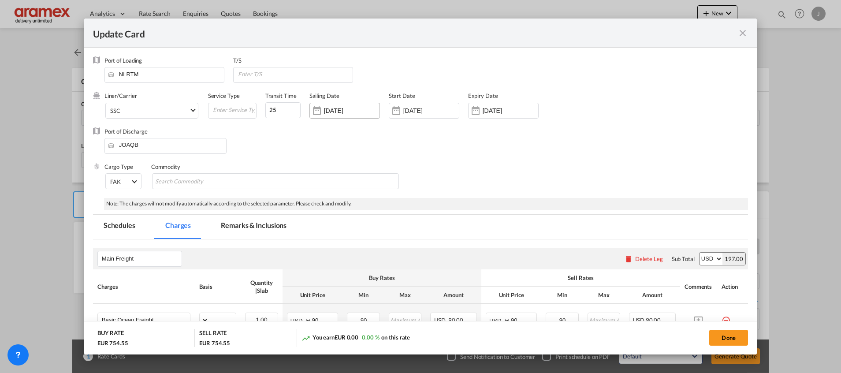
select select "per_cbm"
select select "per_shipment"
select select "per_cbm"
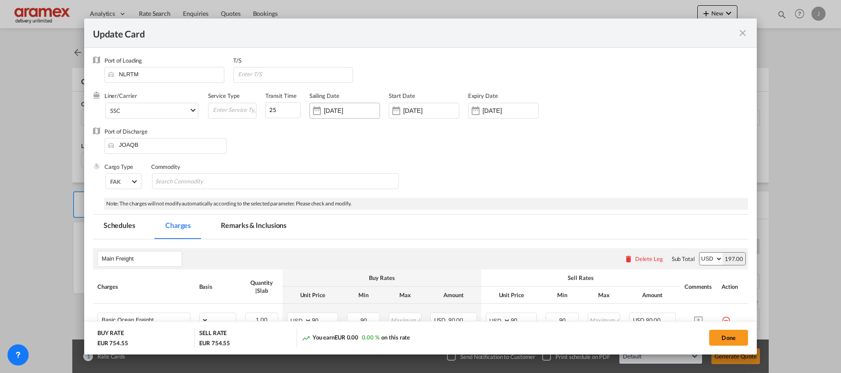
select select "per_shipment"
select select "per_cbm"
select select "per_shipment"
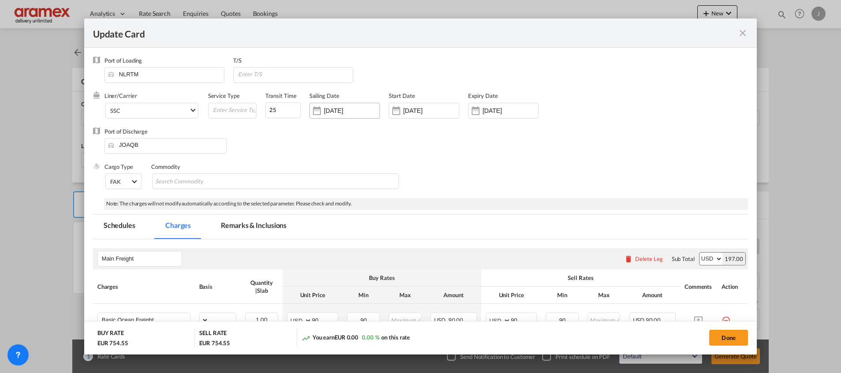
select select "per_w/m"
select select "per_shipment"
select select "% on pickup"
select select "per_shipment"
click at [348, 111] on input "[DATE]" at bounding box center [352, 110] width 56 height 7
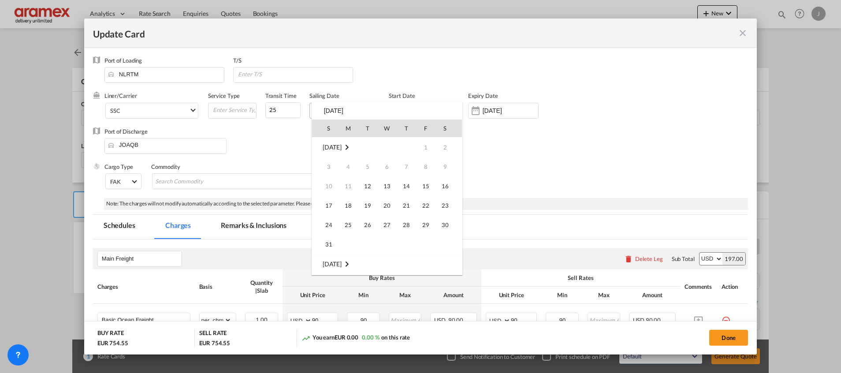
scroll to position [234, 0]
click at [391, 164] on span "8" at bounding box center [387, 167] width 18 height 18
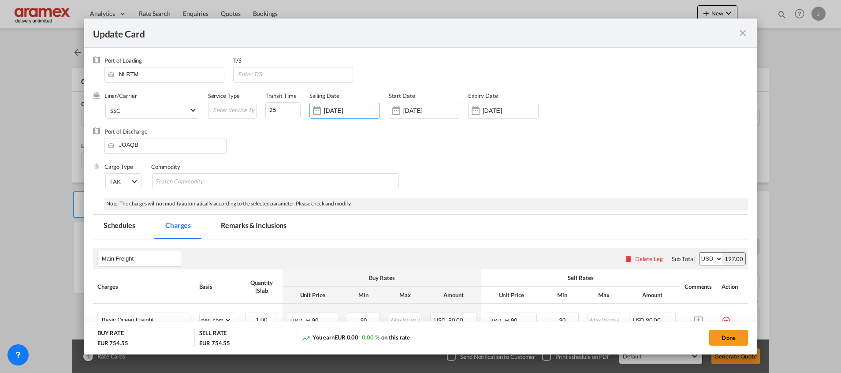
click at [577, 181] on div "Cargo Type FAK FAK GCR GDSM General Cargo Hazardous Cargo Ambient Foodstuff Chi…" at bounding box center [426, 180] width 644 height 35
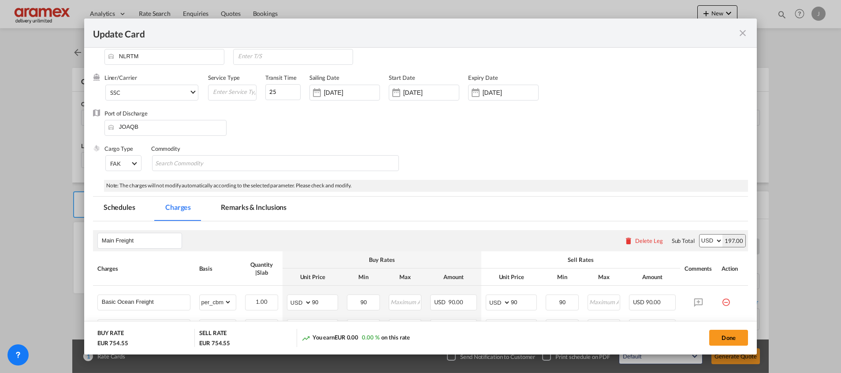
scroll to position [0, 0]
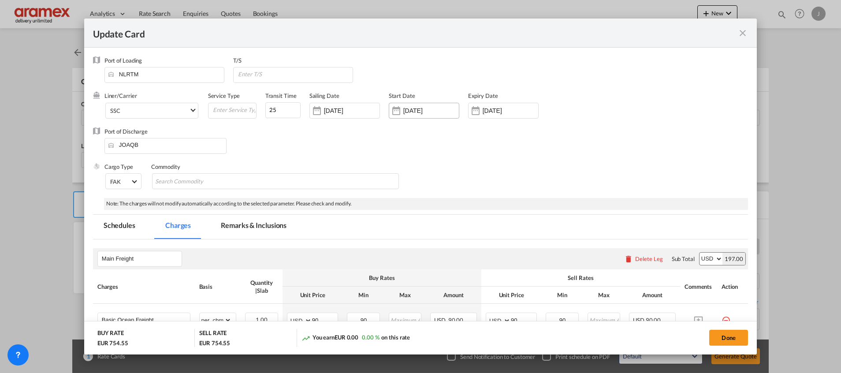
click at [421, 107] on input "[DATE]" at bounding box center [431, 110] width 56 height 7
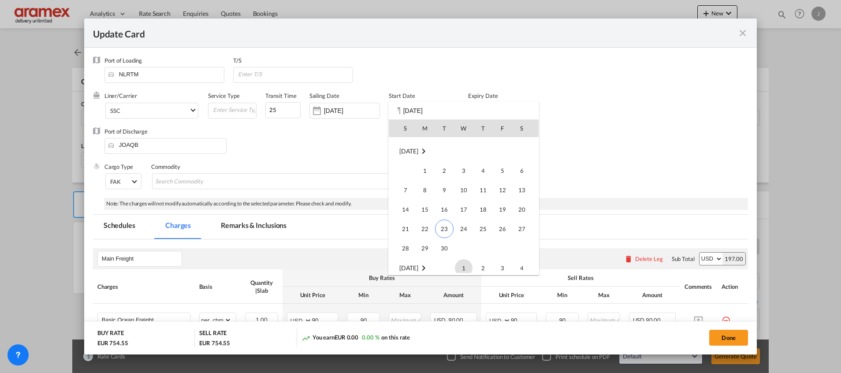
scroll to position [204210, 0]
click at [445, 210] on span "23" at bounding box center [444, 209] width 19 height 19
type input "[DATE]"
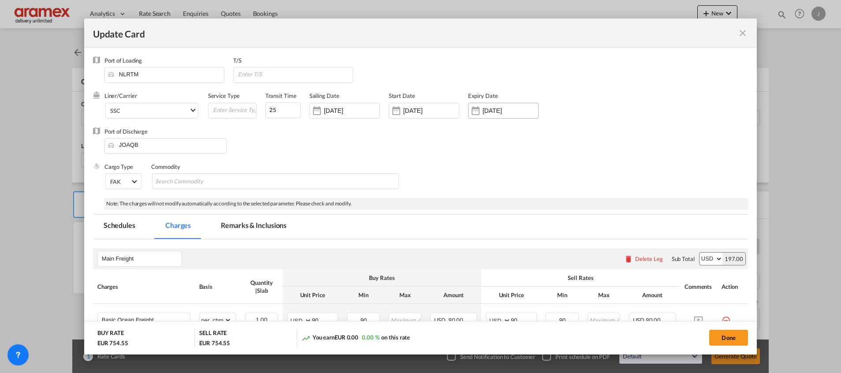
click at [496, 115] on div "[DATE]" at bounding box center [503, 111] width 71 height 16
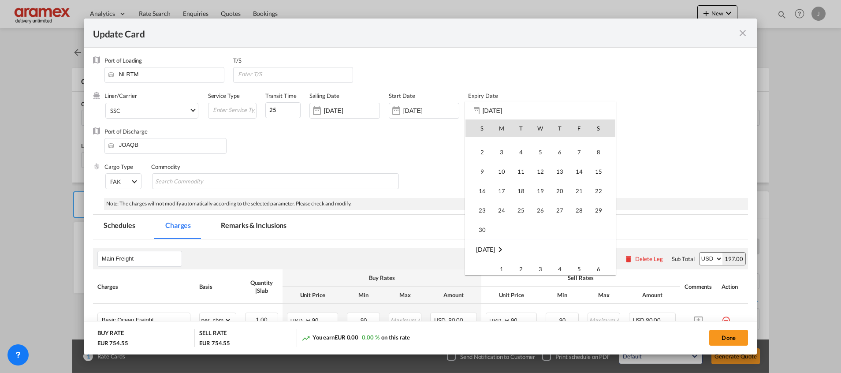
scroll to position [249, 0]
click at [559, 189] on span "20" at bounding box center [560, 190] width 18 height 18
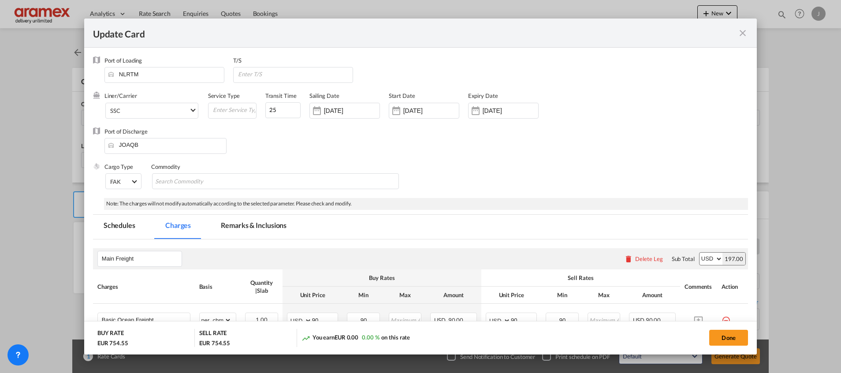
click at [445, 175] on div "Cargo Type FAK FAK GCR GDSM General Cargo Hazardous Cargo Ambient Foodstuff Chi…" at bounding box center [426, 180] width 644 height 35
click at [492, 109] on input "[DATE]" at bounding box center [511, 110] width 56 height 7
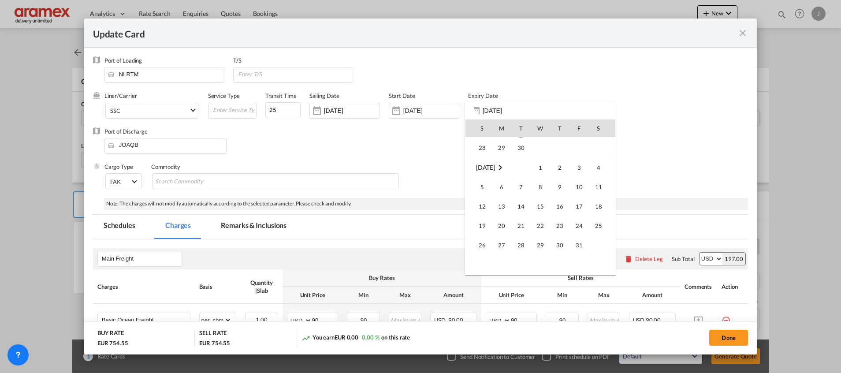
scroll to position [168, 0]
click at [508, 156] on span "20" at bounding box center [502, 155] width 18 height 18
type input "[DATE]"
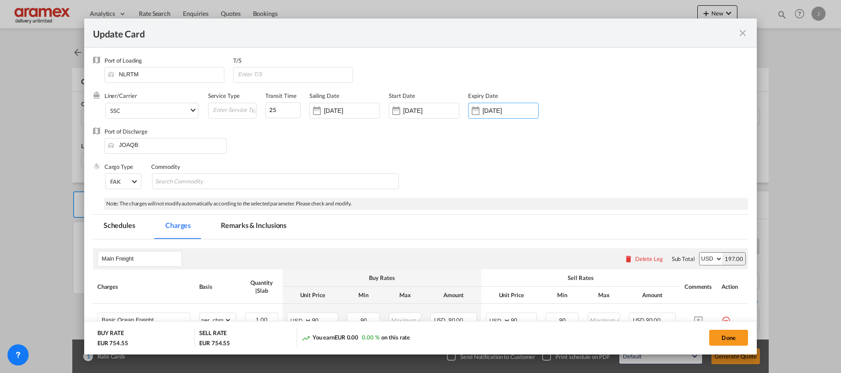
click at [537, 176] on div "Cargo Type FAK FAK GCR GDSM General Cargo Hazardous Cargo Ambient Foodstuff Chi…" at bounding box center [426, 180] width 644 height 35
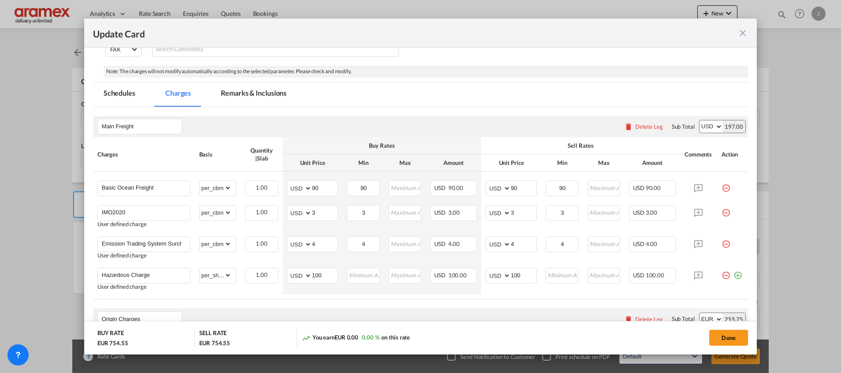
scroll to position [0, 0]
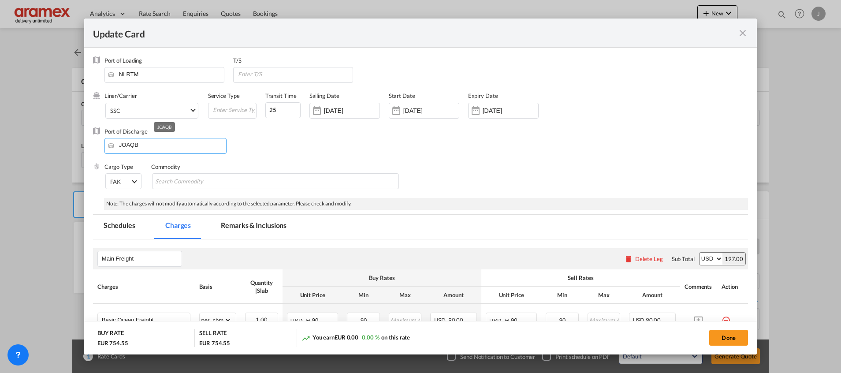
click at [142, 147] on input "JOAQB" at bounding box center [167, 144] width 117 height 13
type input "J"
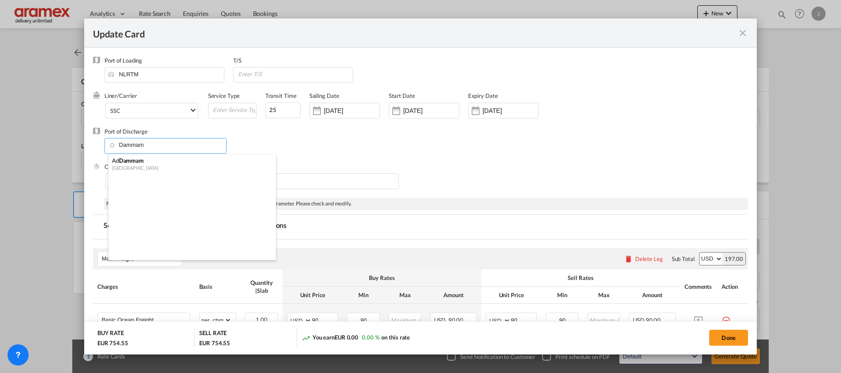
click at [142, 164] on div "Ad Dammam" at bounding box center [189, 160] width 155 height 8
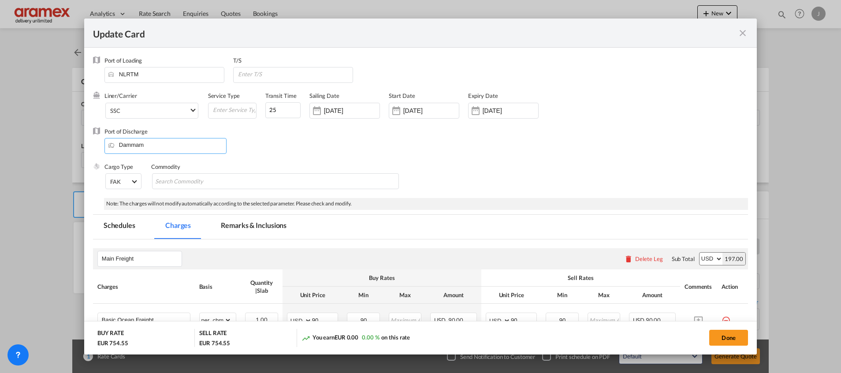
type input "Ad Dammam, SADMM"
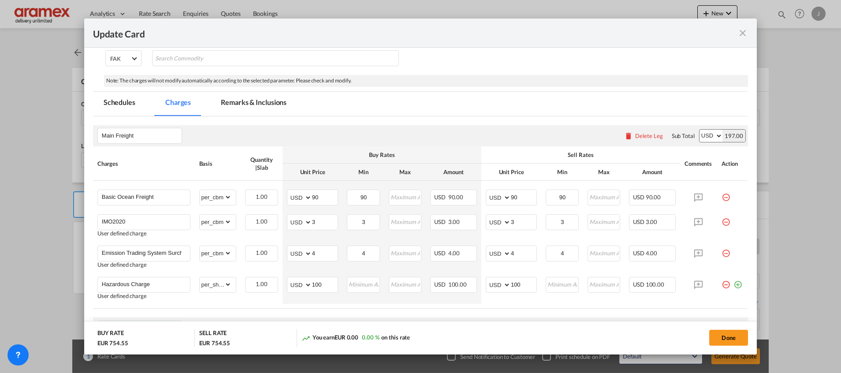
scroll to position [132, 0]
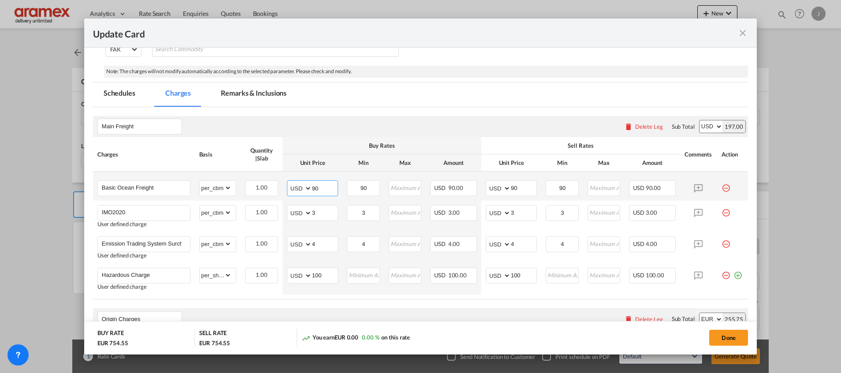
drag, startPoint x: 323, startPoint y: 189, endPoint x: 288, endPoint y: 189, distance: 34.8
click at [288, 189] on md-input-container "AED AFN ALL AMD ANG AOA ARS AUD AWG AZN BAM BBD BDT BGN BHD BIF BMD BND [PERSON…" at bounding box center [312, 188] width 51 height 16
paste input "38.0"
type input "38.00"
drag, startPoint x: 367, startPoint y: 187, endPoint x: 339, endPoint y: 188, distance: 28.2
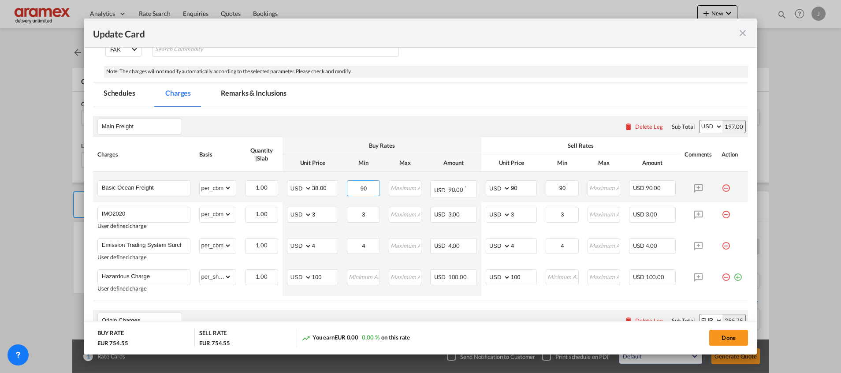
click at [343, 188] on td "90 Please Enter Invalid Input" at bounding box center [363, 186] width 41 height 30
paste input "38.0"
type input "38.00"
drag, startPoint x: 518, startPoint y: 188, endPoint x: 478, endPoint y: 186, distance: 40.2
click at [481, 186] on td "AED AFN ALL AMD ANG AOA ARS AUD AWG AZN BAM BBD BDT BGN BHD BIF BMD BND [PERSON…" at bounding box center [511, 185] width 60 height 29
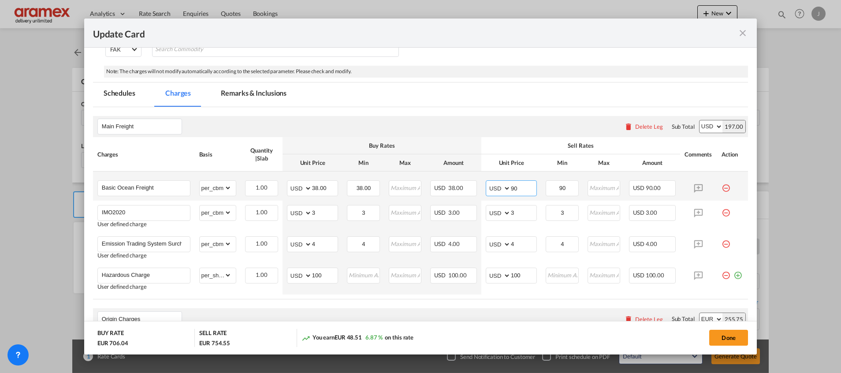
paste input "38.0"
type input "38.00"
drag, startPoint x: 562, startPoint y: 186, endPoint x: 512, endPoint y: 186, distance: 49.8
click at [512, 186] on tr "Basic Ocean Freight Please Enter Already Exists gross_weight volumetric_weight …" at bounding box center [420, 186] width 655 height 30
paste input "38.0"
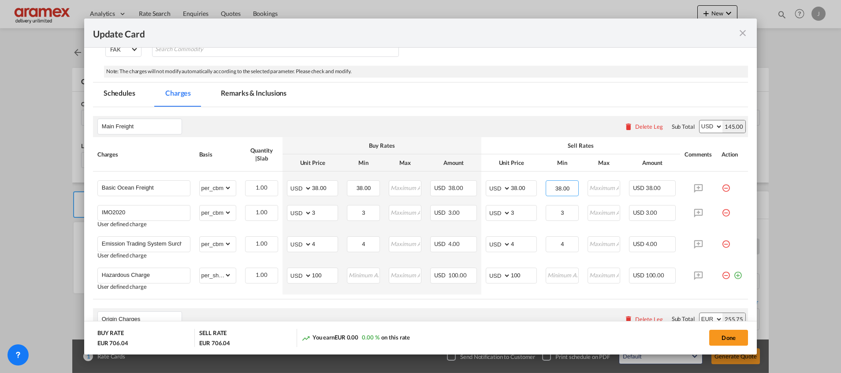
type input "38.00"
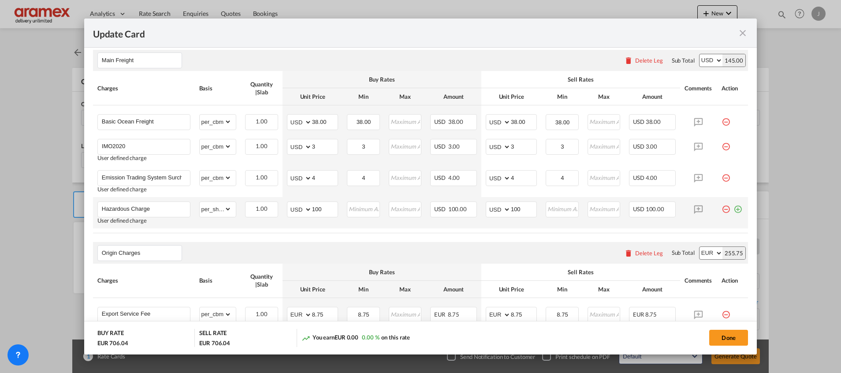
click at [722, 207] on md-icon "icon-minus-circle-outline red-400-fg pt-7" at bounding box center [726, 205] width 9 height 9
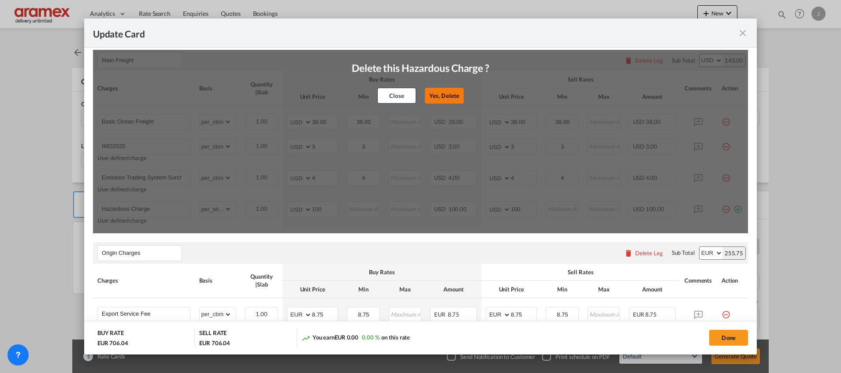
click at [443, 93] on button "Yes, Delete" at bounding box center [444, 96] width 39 height 16
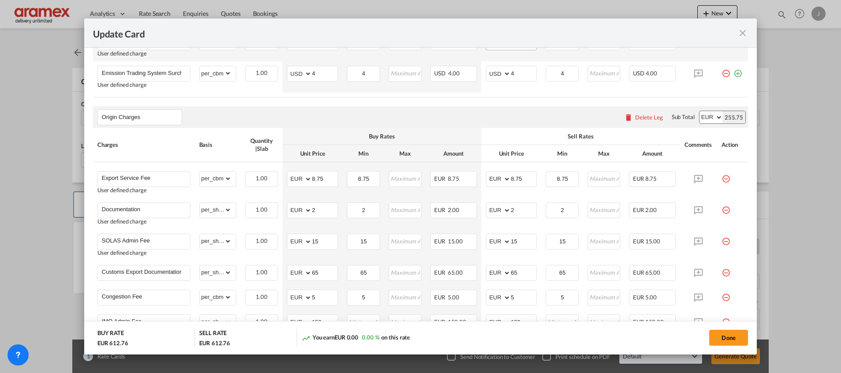
scroll to position [331, 0]
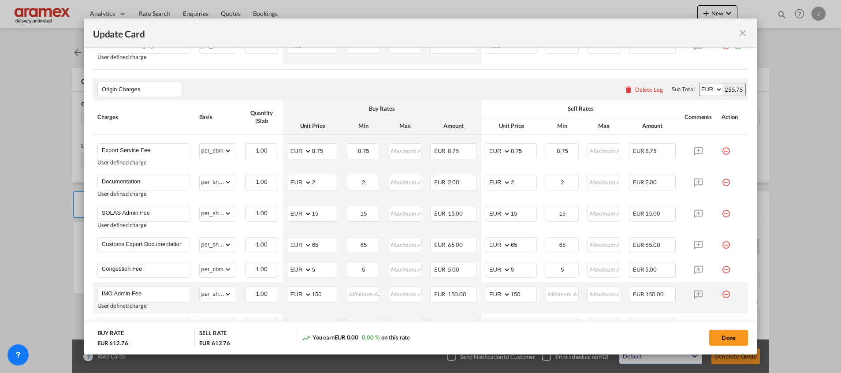
click at [722, 292] on md-icon "icon-minus-circle-outline red-400-fg pt-7" at bounding box center [726, 291] width 9 height 9
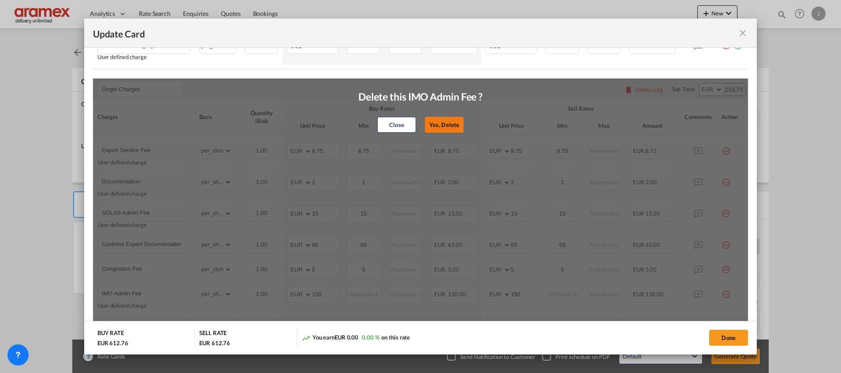
click at [436, 122] on button "Yes, Delete" at bounding box center [444, 125] width 39 height 16
type input "Heavy Weight Surcharge"
select select "per_w/m"
type input "10"
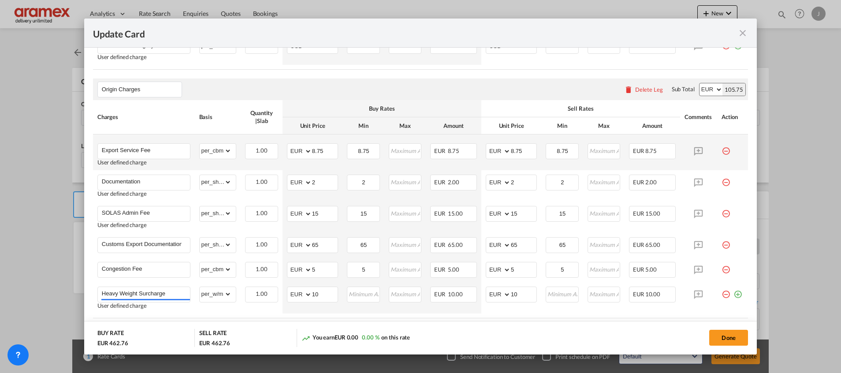
scroll to position [397, 0]
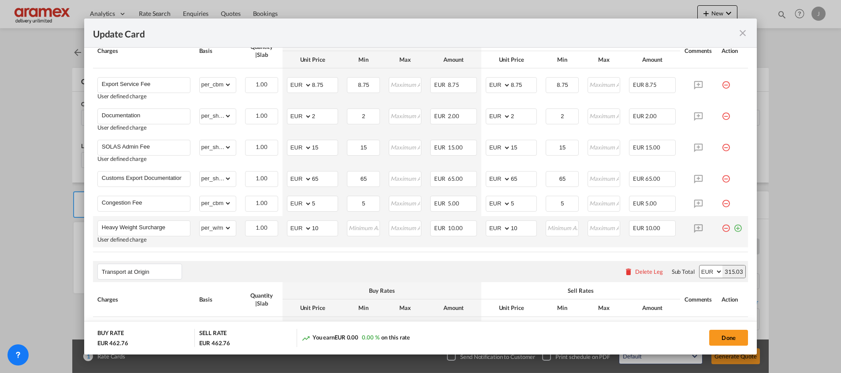
click at [722, 227] on md-icon "icon-minus-circle-outline red-400-fg pt-7" at bounding box center [726, 224] width 9 height 9
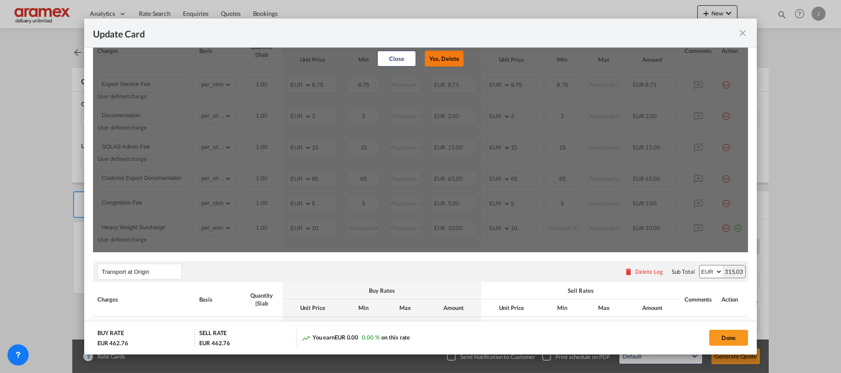
click at [446, 57] on button "Yes, Delete" at bounding box center [444, 59] width 39 height 16
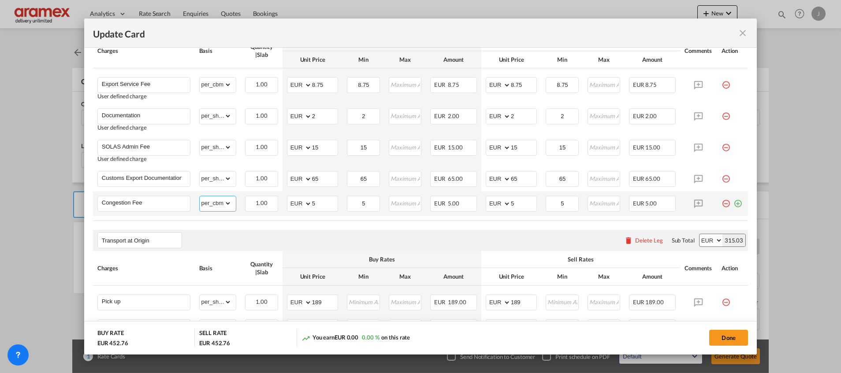
click at [215, 201] on select "gross_weight volumetric_weight per_shipment per_bl per_km per_hawb per_kg flat …" at bounding box center [216, 203] width 32 height 14
select select "per_w/m"
click at [200, 196] on select "gross_weight volumetric_weight per_shipment per_bl per_km per_hawb per_kg flat …" at bounding box center [216, 203] width 32 height 14
click at [395, 229] on air-lcl-rate-modification "Main Freight Please enter leg name Leg Name Already Exists Delete Leg Sub Total…" at bounding box center [420, 122] width 655 height 558
click at [337, 223] on air-lcl-rate-modification "Main Freight Please enter leg name Leg Name Already Exists Delete Leg Sub Total…" at bounding box center [420, 122] width 655 height 558
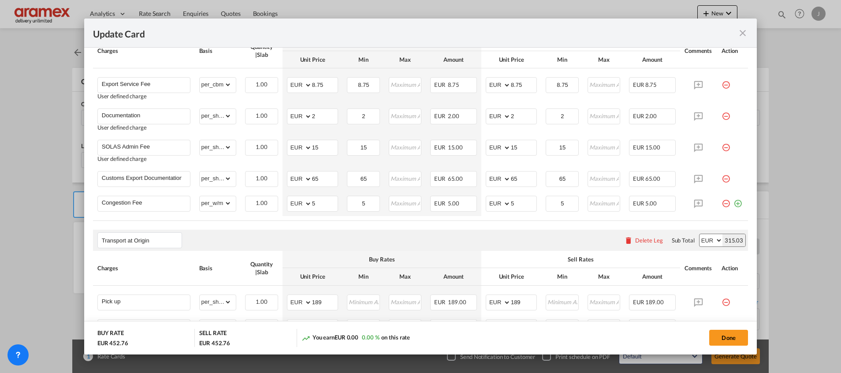
click at [337, 223] on air-lcl-rate-modification "Main Freight Please enter leg name Leg Name Already Exists Delete Leg Sub Total…" at bounding box center [420, 122] width 655 height 558
drag, startPoint x: 362, startPoint y: 201, endPoint x: 322, endPoint y: 208, distance: 40.8
click at [322, 208] on tr "Congestion Fee Please Enter Already Exists gross_weight volumetric_weight per_s…" at bounding box center [420, 203] width 655 height 25
drag, startPoint x: 558, startPoint y: 200, endPoint x: 525, endPoint y: 200, distance: 33.1
click at [525, 200] on tr "Congestion Fee Please Enter Already Exists gross_weight volumetric_weight per_s…" at bounding box center [420, 203] width 655 height 25
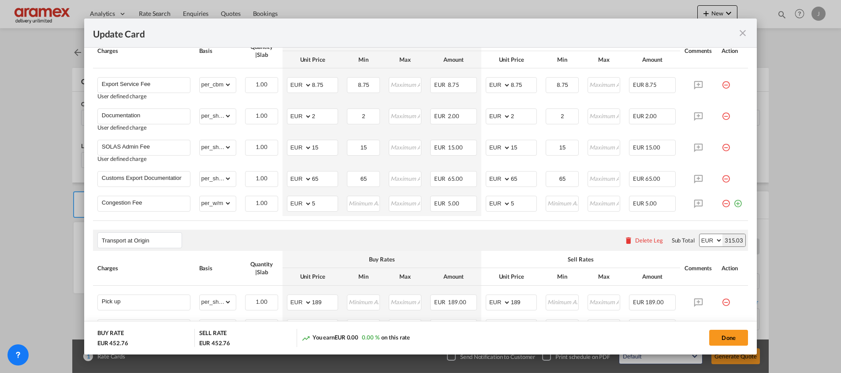
click at [498, 222] on air-lcl-rate-modification "Main Freight Please enter leg name Leg Name Already Exists Delete Leg Sub Total…" at bounding box center [420, 122] width 655 height 558
click at [222, 203] on select "gross_weight volumetric_weight per_shipment per_bl per_km per_hawb per_kg flat …" at bounding box center [216, 203] width 32 height 14
click at [200, 196] on select "gross_weight volumetric_weight per_shipment per_bl per_km per_hawb per_kg flat …" at bounding box center [216, 203] width 32 height 14
click at [222, 207] on select "gross_weight volumetric_weight per_shipment per_bl per_km per_hawb per_kg flat …" at bounding box center [216, 203] width 32 height 14
select select "per_w/m"
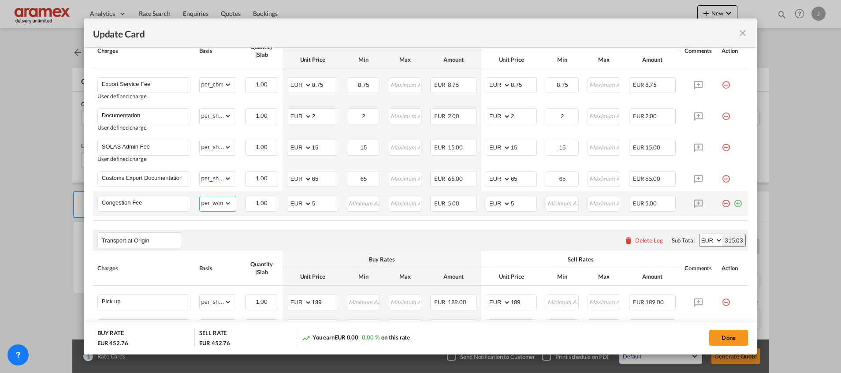
click at [200, 196] on select "gross_weight volumetric_weight per_shipment per_bl per_km per_hawb per_kg flat …" at bounding box center [216, 203] width 32 height 14
drag, startPoint x: 518, startPoint y: 205, endPoint x: 474, endPoint y: 205, distance: 44.1
click at [474, 205] on tr "Congestion Fee Please Enter Already Exists gross_weight volumetric_weight per_s…" at bounding box center [420, 203] width 655 height 25
type input "10"
click at [473, 240] on div "Transport at Origin Please enter leg name Leg Name Already Exists Delete Leg Su…" at bounding box center [420, 240] width 655 height 21
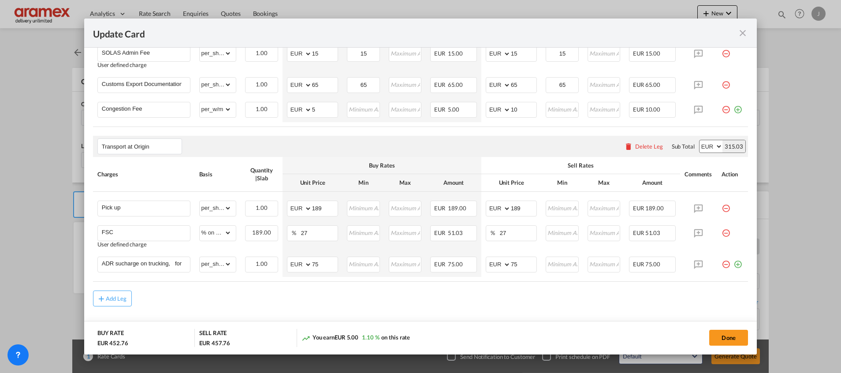
scroll to position [510, 0]
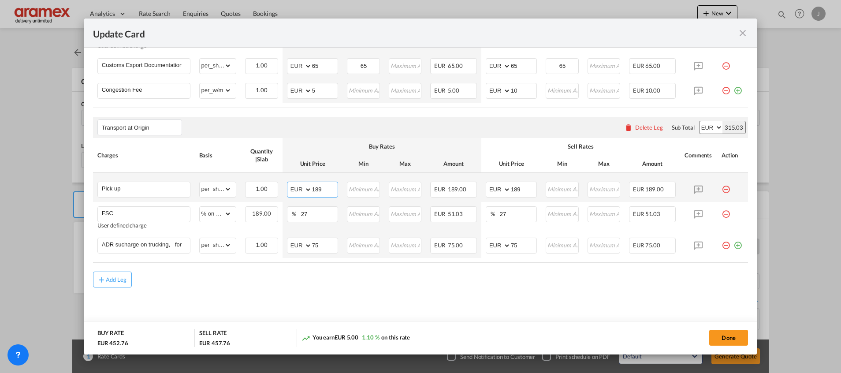
click at [317, 187] on input "189" at bounding box center [325, 188] width 26 height 13
type input "73"
drag, startPoint x: 509, startPoint y: 189, endPoint x: 491, endPoint y: 189, distance: 18.1
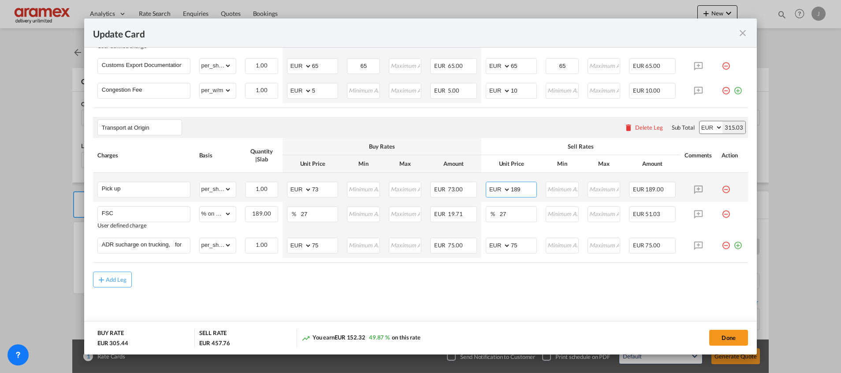
click at [491, 189] on md-input-container "AED AFN ALL AMD ANG AOA ARS AUD AWG AZN BAM BBD BDT BGN BHD BIF BMD BND [PERSON…" at bounding box center [511, 190] width 51 height 16
type input "73"
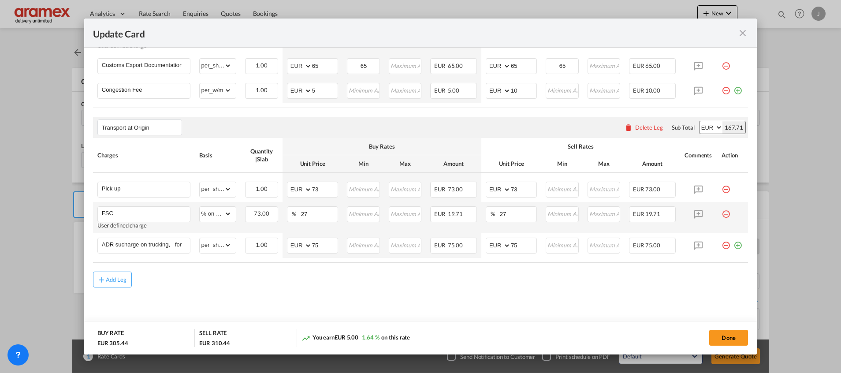
drag, startPoint x: 372, startPoint y: 312, endPoint x: 322, endPoint y: 231, distance: 95.0
click at [369, 302] on md-content "Main Freight Please enter leg name Leg Name Already Exists Delete Leg Sub Total…" at bounding box center [420, 31] width 655 height 603
drag, startPoint x: 315, startPoint y: 211, endPoint x: 279, endPoint y: 212, distance: 36.6
click at [279, 212] on tr "FSC User defined charge Please Enter Already Exists gross_weight volumetric_wei…" at bounding box center [420, 217] width 655 height 31
click at [142, 245] on input "ADR sucharge on trucking, for dangerous" at bounding box center [146, 244] width 88 height 13
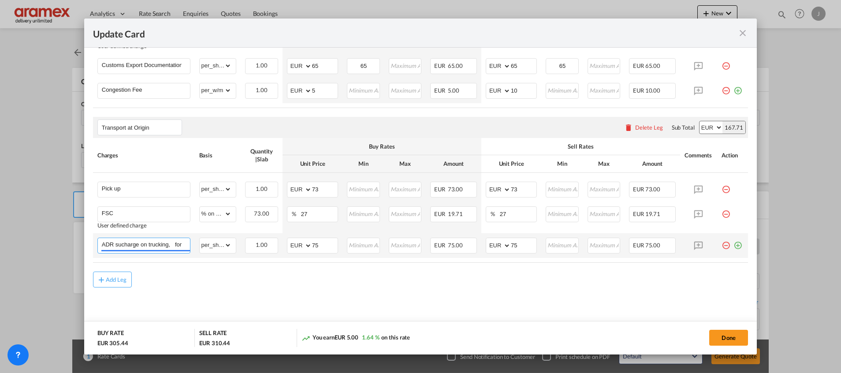
click at [142, 245] on input "ADR sucharge on trucking, for dangerous" at bounding box center [146, 244] width 88 height 13
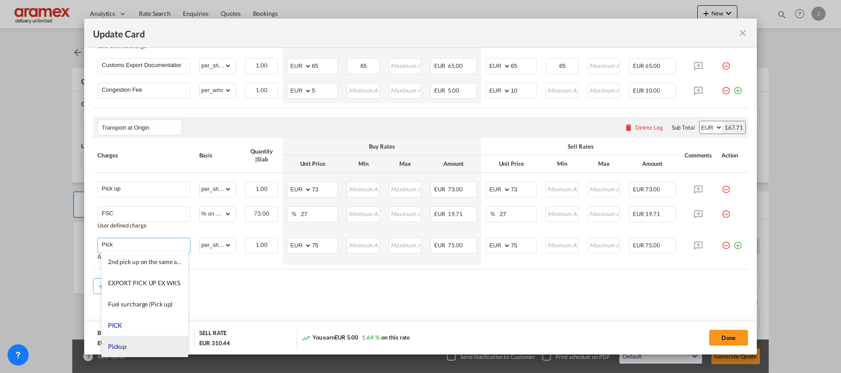
type input "PIck"
click at [129, 349] on li "Pick up" at bounding box center [144, 346] width 87 height 21
type input "0"
select select "? object:null ?"
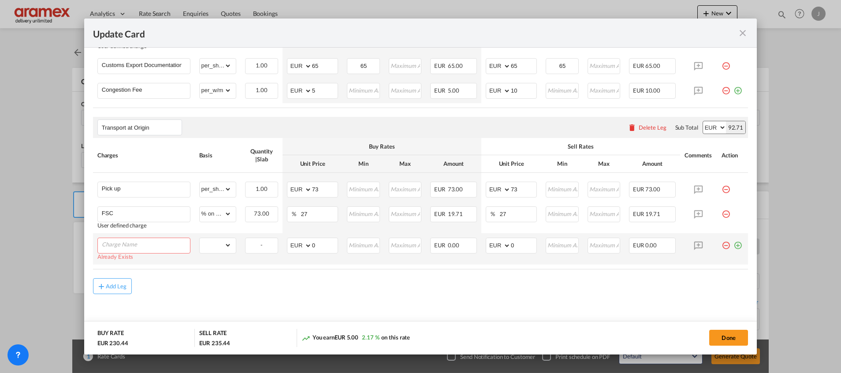
click at [132, 246] on input "Charge Name" at bounding box center [146, 244] width 88 height 13
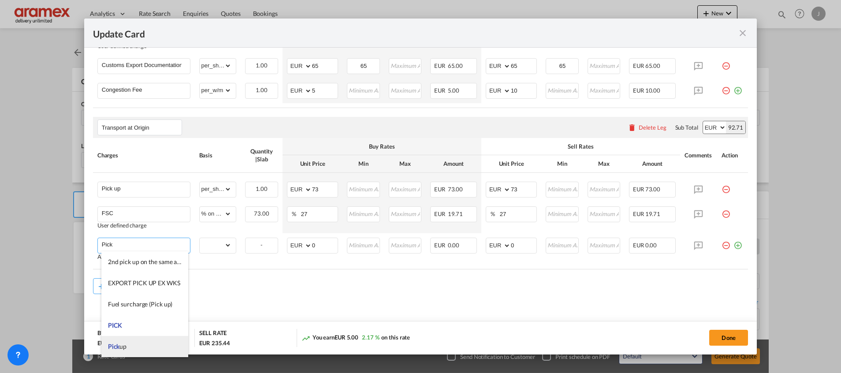
type input "Pick"
click at [118, 343] on span "Pick" at bounding box center [114, 346] width 12 height 7
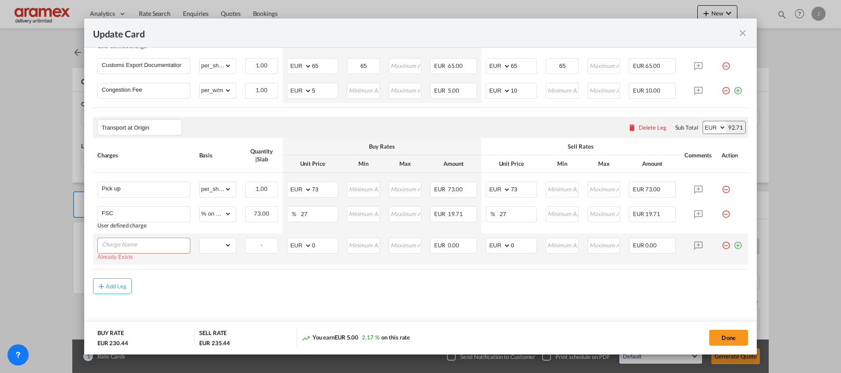
click at [121, 245] on input "Charge Name" at bounding box center [146, 244] width 88 height 13
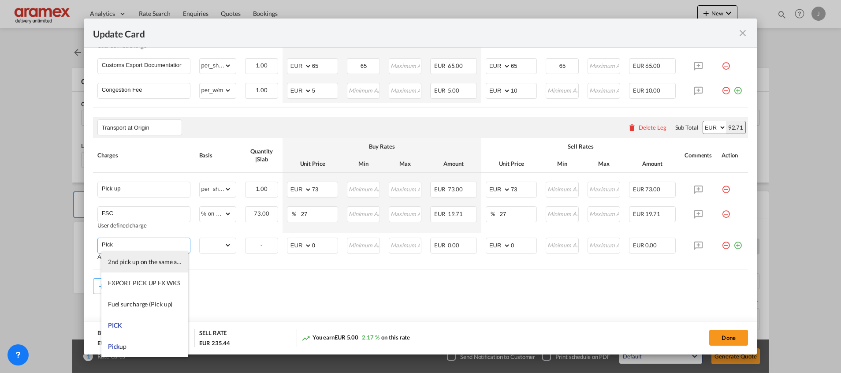
click at [114, 260] on span "2nd pick up on the same area / stop over charges" at bounding box center [173, 261] width 130 height 7
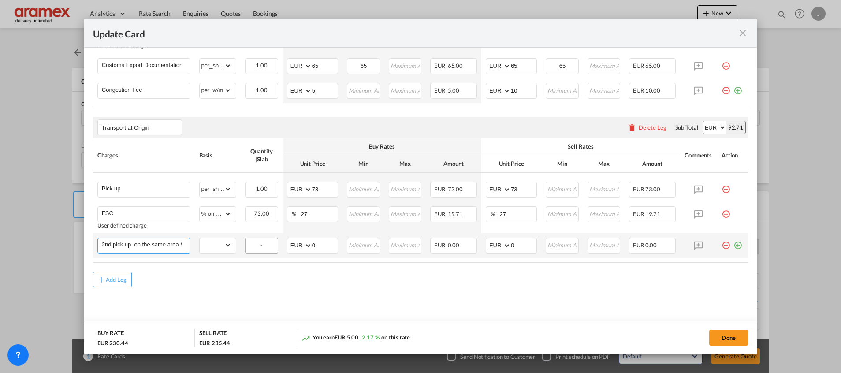
scroll to position [0, 49]
drag, startPoint x: 140, startPoint y: 246, endPoint x: 261, endPoint y: 244, distance: 121.2
click at [261, 244] on tr "2nd pick up on the same area / stop over charges Please Enter Already Exists gr…" at bounding box center [420, 245] width 655 height 25
type input "2nd pick up"
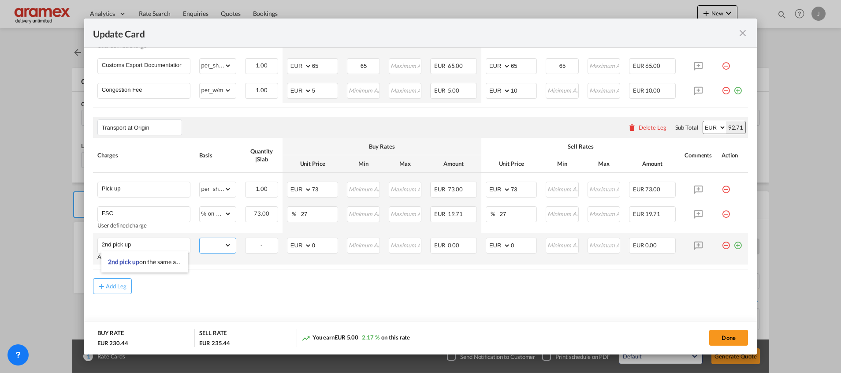
click at [216, 246] on select "gross_weight volumetric_weight per_shipment per_bl % on pickup per_km per_hawb …" at bounding box center [216, 245] width 32 height 14
select select "per_shipment"
click at [200, 238] on select "gross_weight volumetric_weight per_shipment per_bl % on pickup per_km per_hawb …" at bounding box center [216, 245] width 32 height 14
drag, startPoint x: 323, startPoint y: 247, endPoint x: 325, endPoint y: 242, distance: 5.7
click at [294, 251] on md-input-container "AED AFN ALL AMD ANG AOA ARS AUD AWG AZN BAM BBD BDT BGN BHD BIF BMD BND BOB BRL…" at bounding box center [312, 246] width 51 height 16
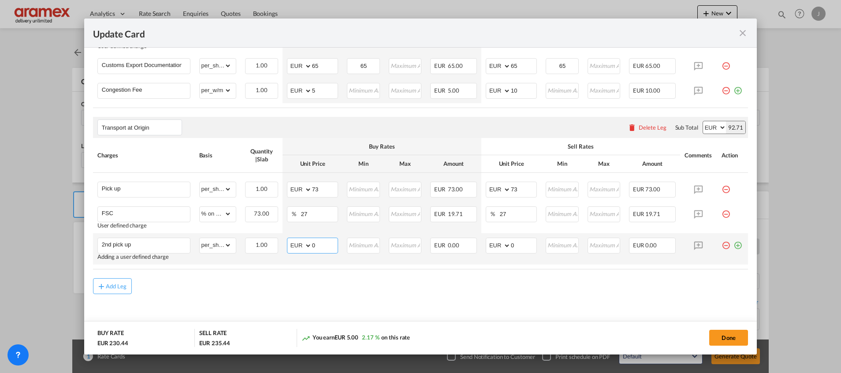
click at [319, 246] on input "0" at bounding box center [325, 244] width 26 height 13
drag, startPoint x: 320, startPoint y: 245, endPoint x: 295, endPoint y: 249, distance: 25.4
click at [295, 249] on md-input-container "AED AFN ALL AMD ANG AOA ARS AUD AWG AZN BAM BBD BDT BGN BHD BIF BMD BND BOB BRL…" at bounding box center [312, 246] width 51 height 16
type input "57"
drag, startPoint x: 518, startPoint y: 246, endPoint x: 482, endPoint y: 246, distance: 36.1
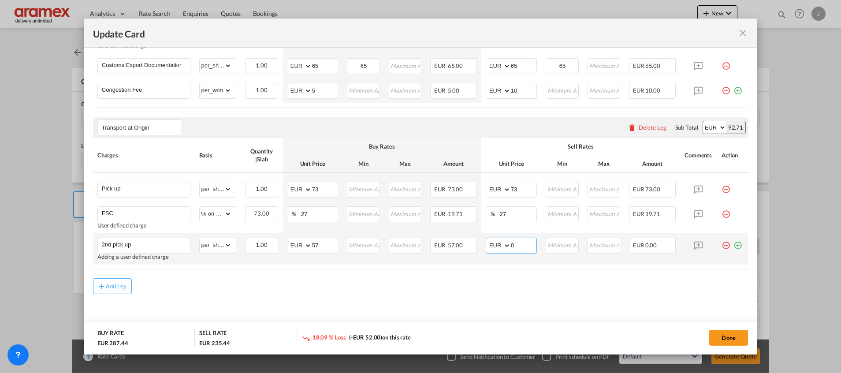
click at [486, 246] on md-input-container "AED AFN ALL AMD ANG AOA ARS AUD AWG AZN BAM BBD BDT BGN BHD BIF BMD BND BOB BRL…" at bounding box center [511, 246] width 51 height 16
type input "57"
click at [734, 244] on md-icon "icon-plus-circle-outline green-400-fg" at bounding box center [738, 242] width 9 height 9
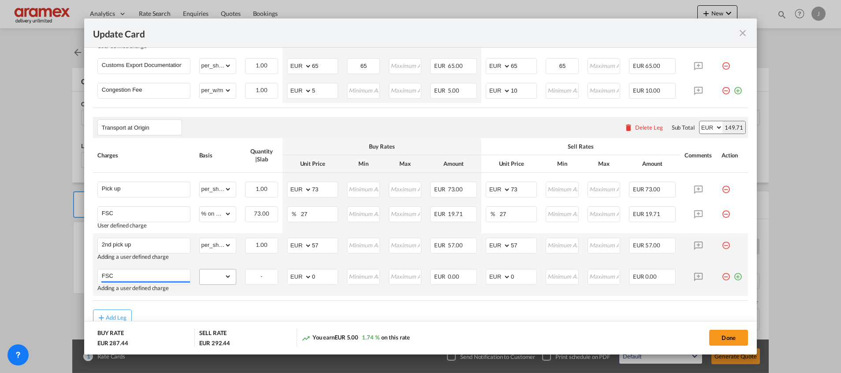
type input "FSC"
click at [221, 271] on select "gross_weight volumetric_weight per_shipment per_bl % on pickup per_km per_hawb …" at bounding box center [216, 276] width 32 height 14
select select "% on pickup"
click at [200, 269] on select "gross_weight volumetric_weight per_shipment per_bl % on pickup per_km per_hawb …" at bounding box center [216, 276] width 32 height 14
drag, startPoint x: 317, startPoint y: 277, endPoint x: 282, endPoint y: 277, distance: 35.7
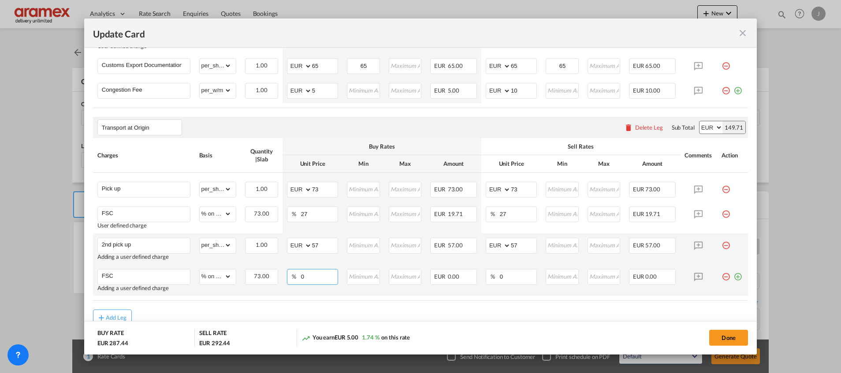
click at [283, 277] on td "% 0 Please Enter Invalid Input" at bounding box center [313, 279] width 60 height 31
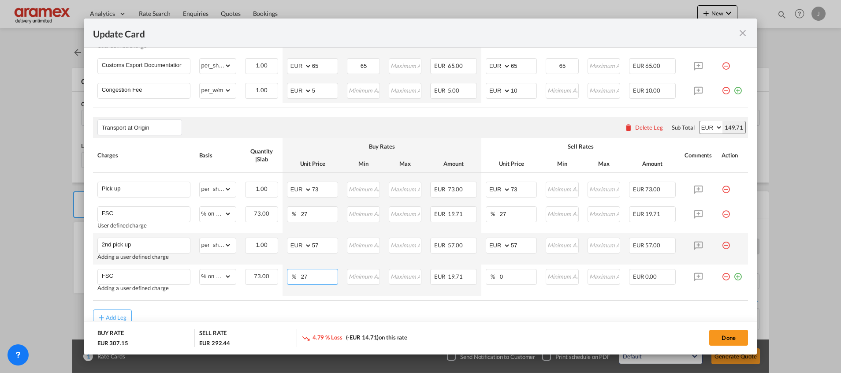
type input "27"
click at [322, 305] on air-lcl-rate-modification "Main Freight Please enter leg name Leg Name Already Exists Delete Leg Sub Total…" at bounding box center [420, 28] width 655 height 596
click at [722, 275] on md-icon "icon-minus-circle-outline red-400-fg pt-7" at bounding box center [726, 273] width 9 height 9
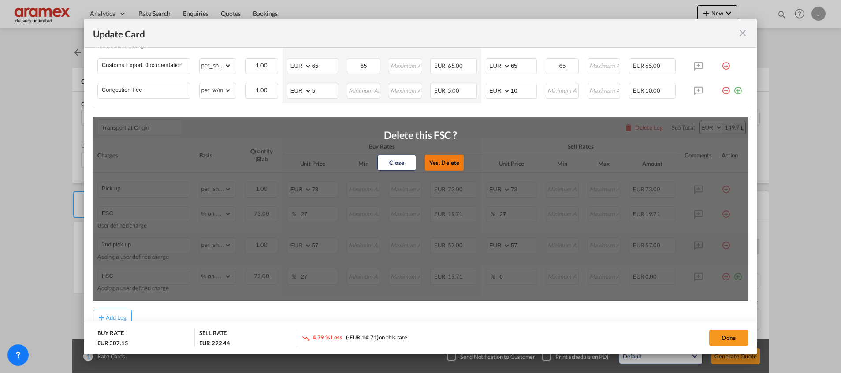
click at [437, 160] on button "Yes, Delete" at bounding box center [444, 163] width 39 height 16
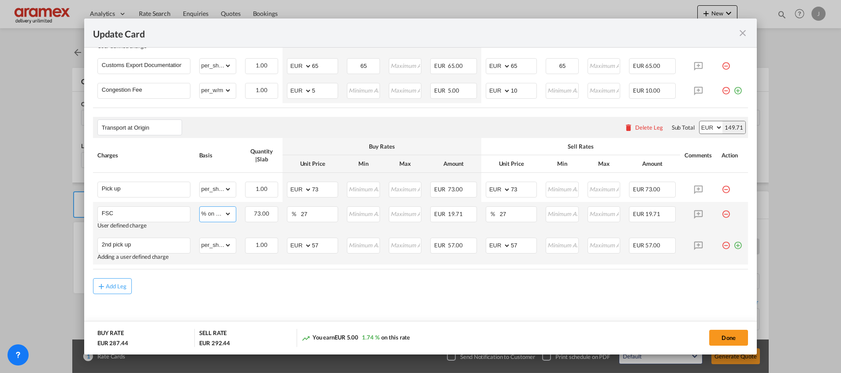
click at [220, 209] on select "gross_weight volumetric_weight per_shipment per_bl % on pickup per_km per_hawb …" at bounding box center [216, 214] width 32 height 14
click at [200, 207] on select "gross_weight volumetric_weight per_shipment per_bl % on pickup per_km per_hawb …" at bounding box center [216, 214] width 32 height 14
click at [229, 215] on select "gross_weight volumetric_weight per_shipment per_bl % on pickup per_km per_hawb …" at bounding box center [216, 214] width 32 height 14
click at [200, 207] on select "gross_weight volumetric_weight per_shipment per_bl % on pickup per_km per_hawb …" at bounding box center [216, 214] width 32 height 14
click at [454, 212] on span "19.71" at bounding box center [455, 213] width 15 height 7
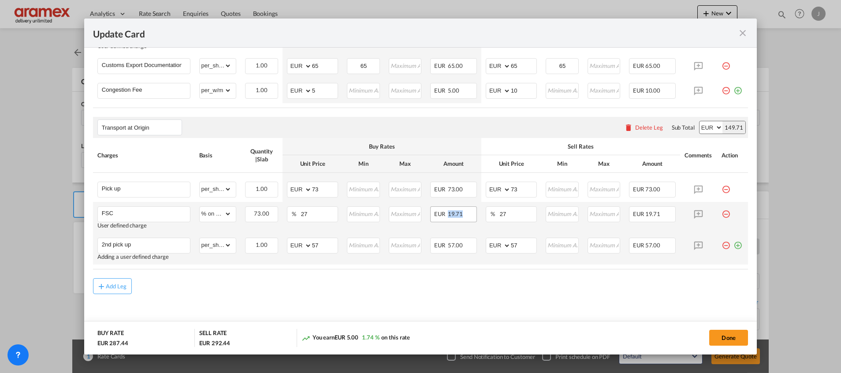
click at [454, 212] on span "19.71" at bounding box center [455, 213] width 15 height 7
copy span "19.71"
click at [223, 211] on select "gross_weight volumetric_weight per_shipment per_bl % on pickup per_km per_hawb …" at bounding box center [216, 214] width 32 height 14
select select "per_shipment"
click at [200, 207] on select "gross_weight volumetric_weight per_shipment per_bl % on pickup per_km per_hawb …" at bounding box center [216, 214] width 32 height 14
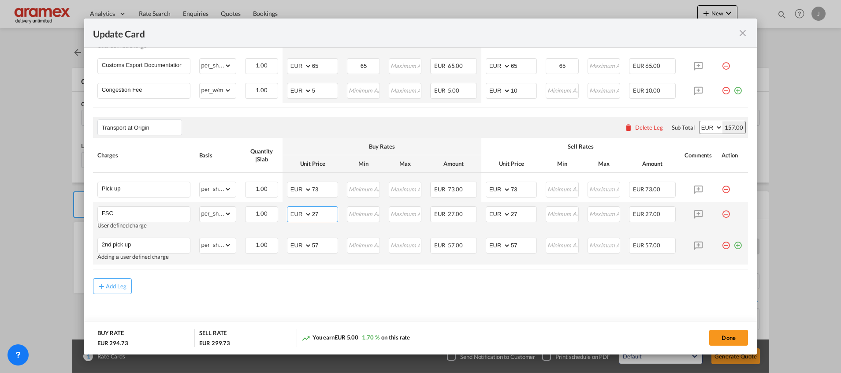
click at [305, 214] on md-input-container "AED AFN ALL AMD ANG AOA ARS AUD AWG AZN BAM BBD BDT BGN BHD BIF BMD BND [PERSON…" at bounding box center [312, 214] width 51 height 16
paste input "19.71"
type input "19.71"
click at [497, 216] on md-input-container "AED AFN ALL AMD ANG AOA ARS AUD AWG AZN BAM BBD BDT BGN BHD BIF BMD BND [PERSON…" at bounding box center [511, 214] width 51 height 16
paste input "19.71"
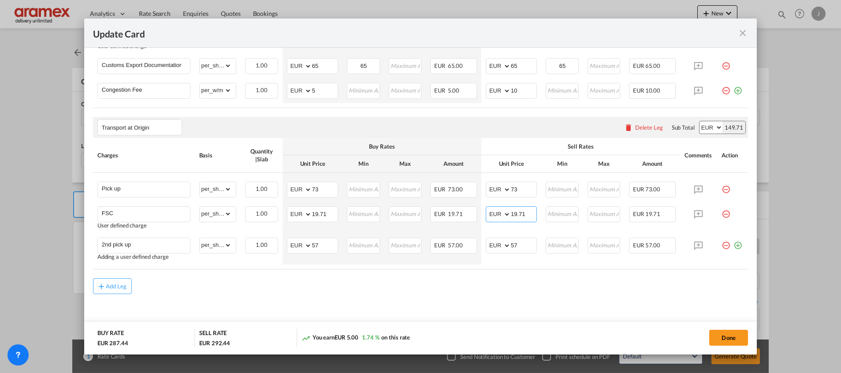
type input "19.71"
click at [504, 302] on md-content "Main Freight Please enter leg name Leg Name Already Exists Delete Leg Sub Total…" at bounding box center [420, 35] width 655 height 610
drag, startPoint x: 324, startPoint y: 248, endPoint x: 382, endPoint y: 257, distance: 57.9
click at [302, 247] on md-input-container "AED AFN ALL AMD ANG AOA ARS AUD AWG AZN BAM BBD BDT BGN BHD BIF BMD BND [PERSON…" at bounding box center [312, 246] width 51 height 16
drag, startPoint x: 512, startPoint y: 272, endPoint x: 624, endPoint y: 257, distance: 113.3
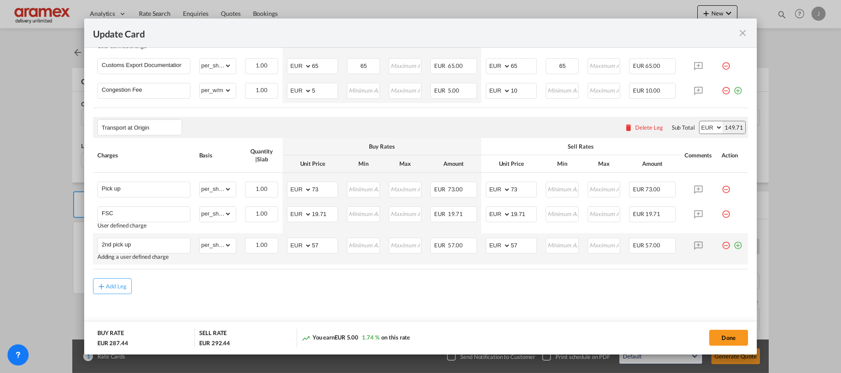
click at [513, 271] on air-lcl-rate-modification "Main Freight Please enter leg name Leg Name Already Exists Delete Leg Sub Total…" at bounding box center [420, 12] width 655 height 564
click at [734, 246] on md-icon "icon-plus-circle-outline green-400-fg" at bounding box center [738, 242] width 9 height 9
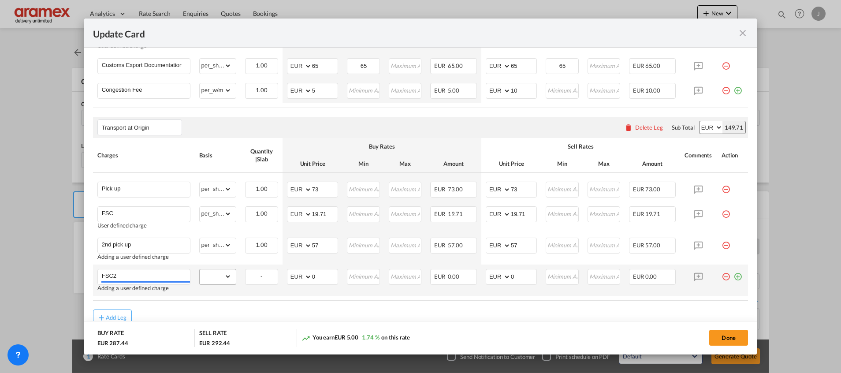
type input "FSC2"
click at [220, 277] on select "gross_weight volumetric_weight per_shipment per_bl % on pickup per_km per_hawb …" at bounding box center [216, 276] width 32 height 14
select select "per_shipment"
click at [200, 269] on select "gross_weight volumetric_weight per_shipment per_bl % on pickup per_km per_hawb …" at bounding box center [216, 276] width 32 height 14
drag, startPoint x: 362, startPoint y: 304, endPoint x: 331, endPoint y: 282, distance: 38.3
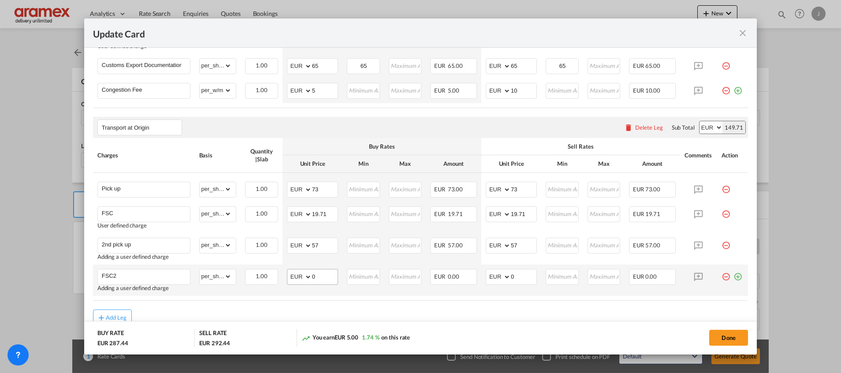
click at [362, 304] on air-lcl-rate-modification "Main Freight Please enter leg name Leg Name Already Exists Delete Leg Sub Total…" at bounding box center [420, 28] width 655 height 596
drag, startPoint x: 326, startPoint y: 276, endPoint x: 302, endPoint y: 276, distance: 24.2
click at [302, 276] on md-input-container "AED AFN ALL AMD ANG AOA ARS AUD AWG AZN BAM BBD BDT BGN BHD BIF BMD BND BOB BRL…" at bounding box center [312, 277] width 51 height 16
paste input "15.39"
type input "15.39"
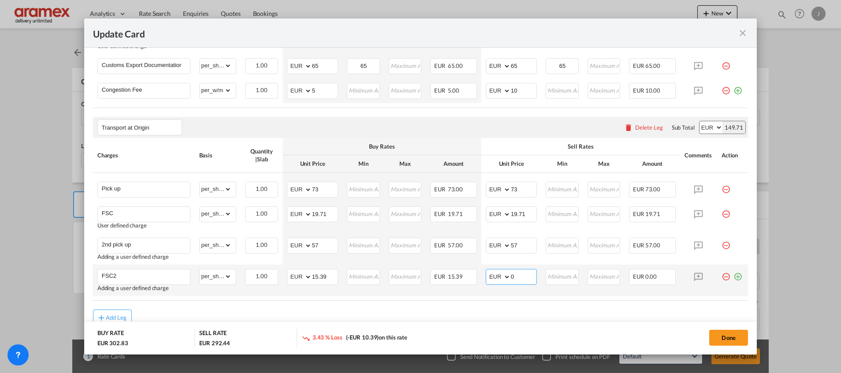
drag, startPoint x: 506, startPoint y: 277, endPoint x: 488, endPoint y: 278, distance: 19.0
click at [488, 278] on md-input-container "AED AFN ALL AMD ANG AOA ARS AUD AWG AZN BAM BBD BDT BGN BHD BIF BMD BND BOB BRL…" at bounding box center [511, 277] width 51 height 16
paste input "15.39"
type input "15.39"
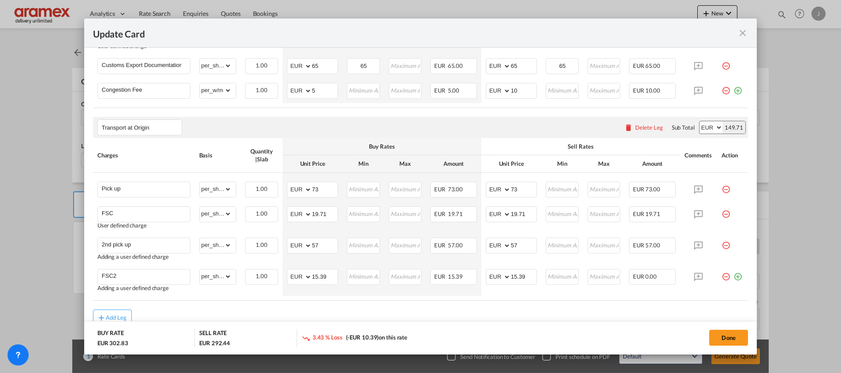
click at [481, 305] on air-lcl-rate-modification "Main Freight Please enter leg name Leg Name Already Exists Delete Leg Sub Total…" at bounding box center [420, 28] width 655 height 596
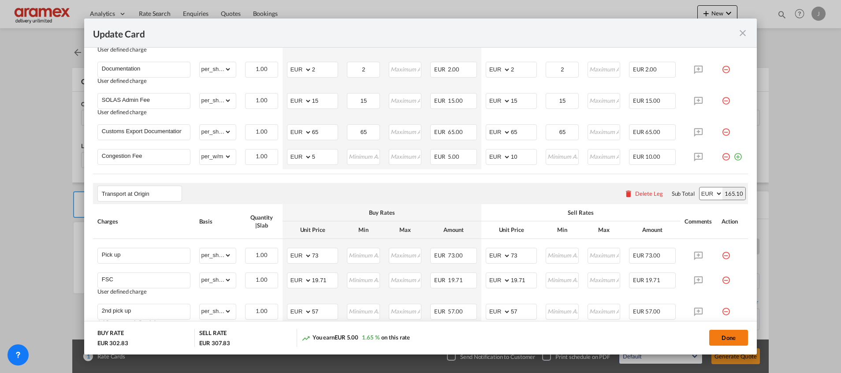
click at [726, 333] on button "Done" at bounding box center [728, 338] width 39 height 16
type input "38"
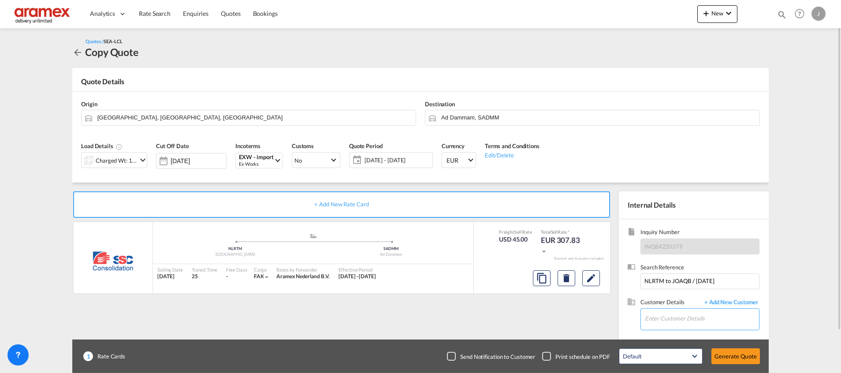
click at [662, 318] on input "Enter Customer Details" at bounding box center [702, 319] width 114 height 20
click at [679, 306] on div "[PERSON_NAME] [PERSON_NAME] @[DOMAIN_NAME] | Aramex DXB" at bounding box center [728, 297] width 168 height 24
type input "Aramex DXB, [PERSON_NAME], [PERSON_NAME][EMAIL_ADDRESS][DOMAIN_NAME]"
click at [734, 353] on button "Generate Quote" at bounding box center [735, 356] width 48 height 16
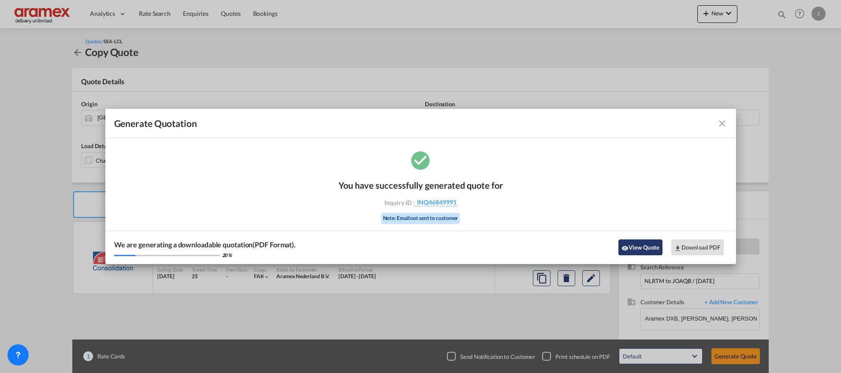
click at [640, 249] on button "View Quote" at bounding box center [640, 247] width 44 height 16
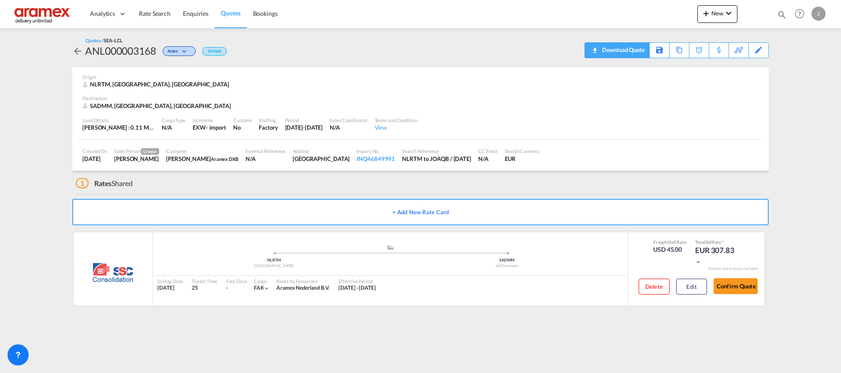
click at [639, 50] on div "Download Quote" at bounding box center [622, 50] width 45 height 14
click at [691, 285] on button "Edit" at bounding box center [691, 287] width 31 height 16
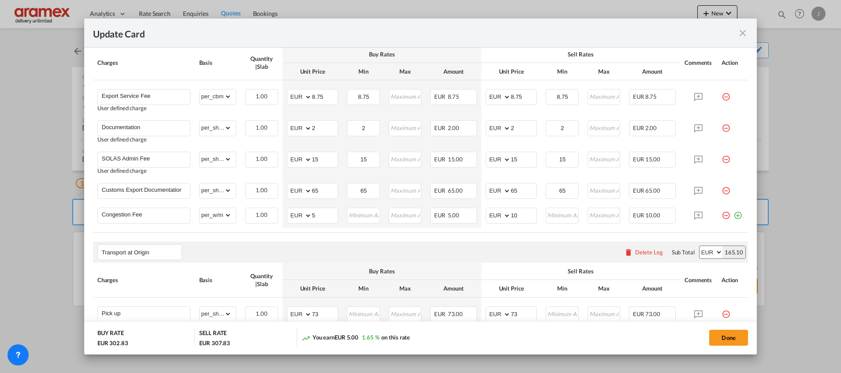
scroll to position [397, 0]
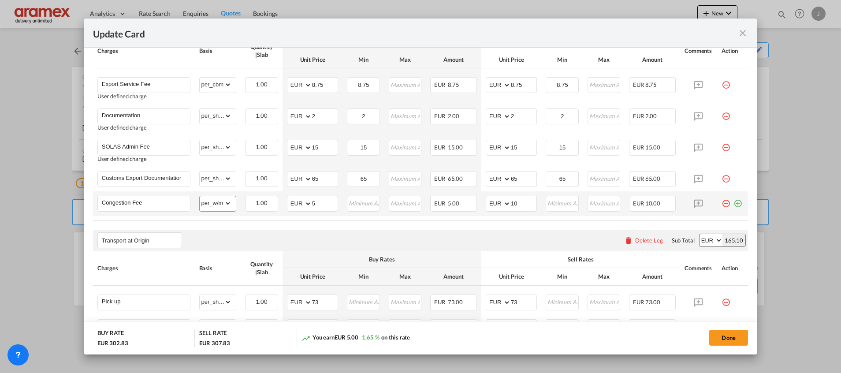
click at [224, 204] on select "gross_weight volumetric_weight per_shipment per_bl per_km per_hawb per_kg flat …" at bounding box center [216, 203] width 32 height 14
select select "per_cbm"
click at [200, 196] on select "gross_weight volumetric_weight per_shipment per_bl per_km per_hawb per_kg flat …" at bounding box center [216, 203] width 32 height 14
drag, startPoint x: 517, startPoint y: 204, endPoint x: 469, endPoint y: 203, distance: 48.1
click at [469, 204] on tr "Congestion Fee Please Enter Already Exists gross_weight volumetric_weight per_s…" at bounding box center [420, 203] width 655 height 25
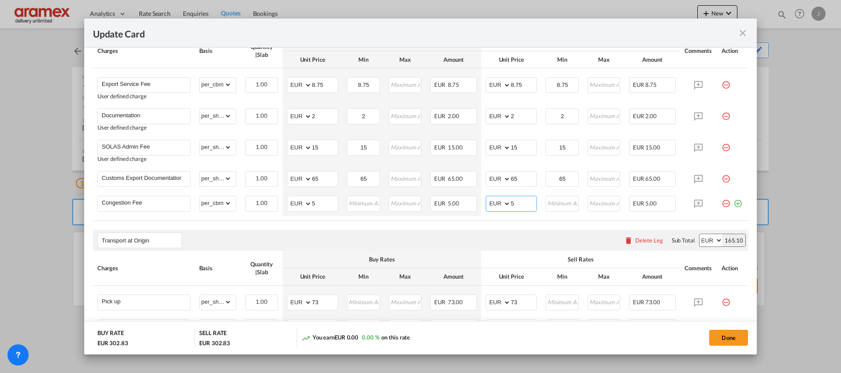
type input "5"
click at [476, 233] on div "Transport at Origin Please enter leg name Leg Name Already Exists Delete Leg Su…" at bounding box center [420, 240] width 655 height 21
click at [226, 204] on select "gross_weight volumetric_weight per_shipment per_bl per_km per_hawb per_kg flat …" at bounding box center [216, 203] width 32 height 14
click at [200, 196] on select "gross_weight volumetric_weight per_shipment per_bl per_km per_hawb per_kg flat …" at bounding box center [216, 203] width 32 height 14
click at [225, 201] on select "gross_weight volumetric_weight per_shipment per_bl per_km per_hawb per_kg flat …" at bounding box center [216, 203] width 32 height 14
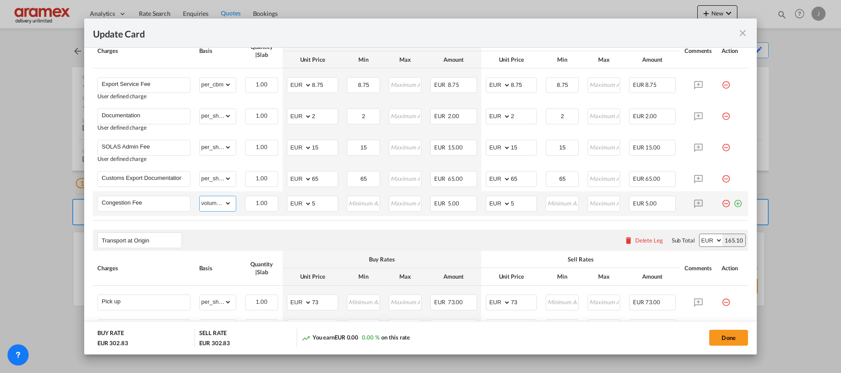
select select "per_cbm"
click at [200, 196] on select "gross_weight volumetric_weight per_shipment per_bl per_km per_hawb per_kg flat …" at bounding box center [216, 203] width 32 height 14
click at [495, 202] on md-input-container "AED AFN ALL AMD ANG AOA ARS AUD AWG AZN BAM BBD BDT BGN BHD BIF BMD BND [PERSON…" at bounding box center [511, 204] width 51 height 16
type input "10"
click at [486, 259] on div "Sell Rates" at bounding box center [581, 259] width 190 height 8
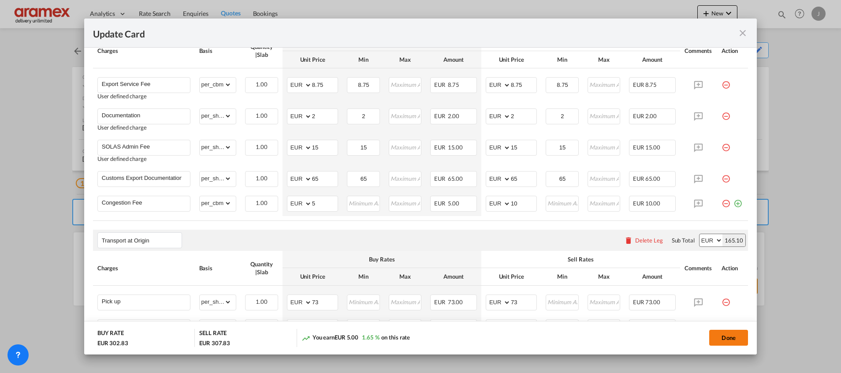
click at [730, 336] on button "Done" at bounding box center [728, 338] width 39 height 16
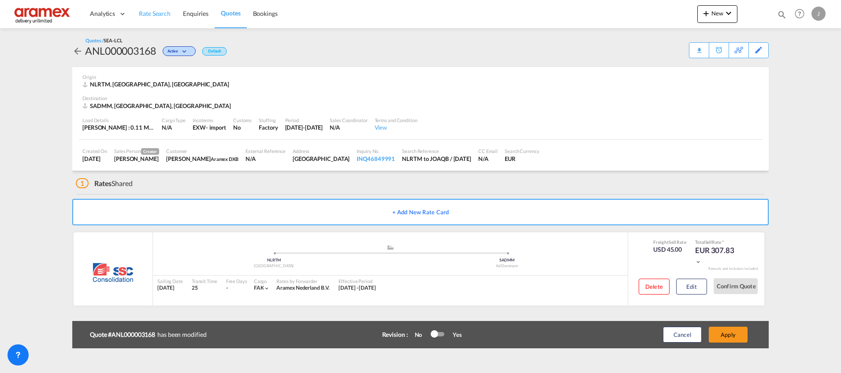
click at [151, 4] on link "Rate Search" at bounding box center [155, 14] width 44 height 29
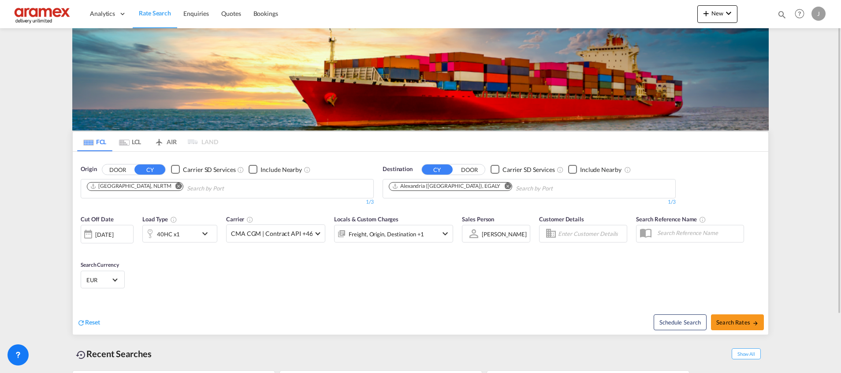
click at [504, 187] on md-icon "Remove" at bounding box center [507, 185] width 7 height 7
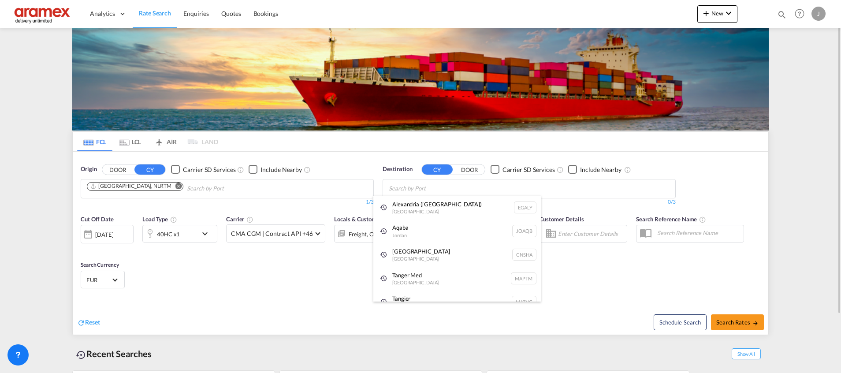
paste input "Oran"
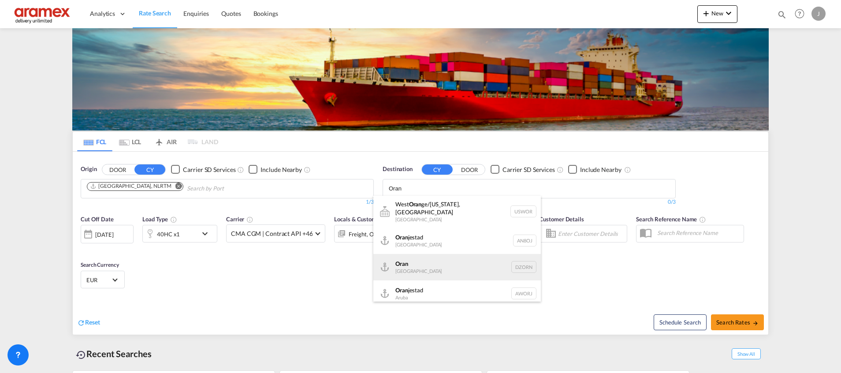
type input "Oran"
click at [433, 264] on div "Oran [GEOGRAPHIC_DATA] [GEOGRAPHIC_DATA]" at bounding box center [457, 267] width 168 height 26
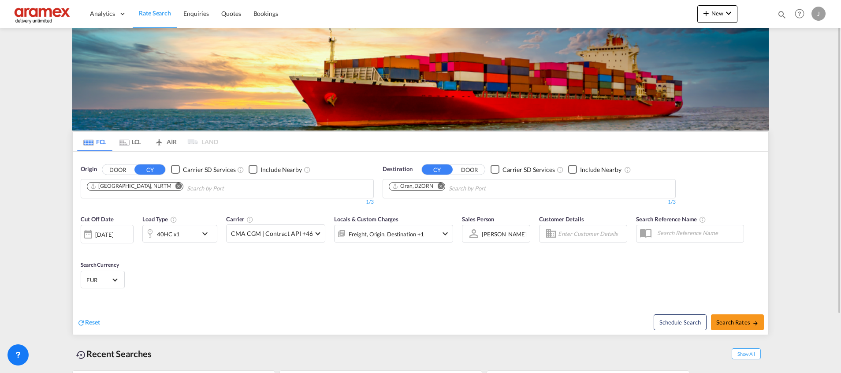
click at [189, 235] on div "40HC x1" at bounding box center [170, 234] width 55 height 18
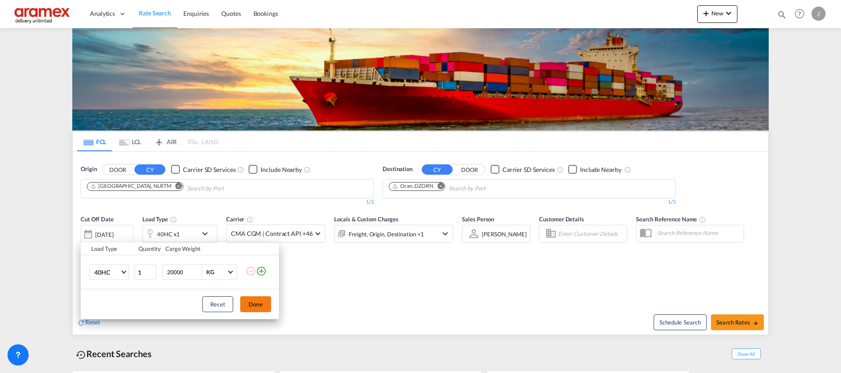
click at [260, 308] on button "Done" at bounding box center [255, 304] width 31 height 16
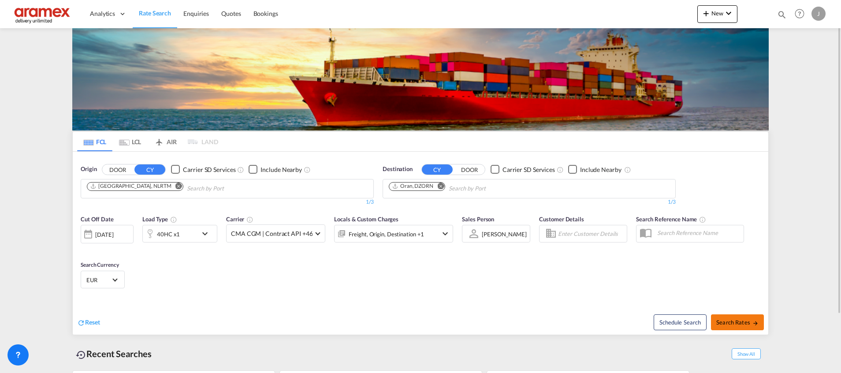
click at [734, 324] on span "Search Rates" at bounding box center [737, 322] width 42 height 7
type input "NLRTM to DZORN / [DATE]"
